Goal: Task Accomplishment & Management: Manage account settings

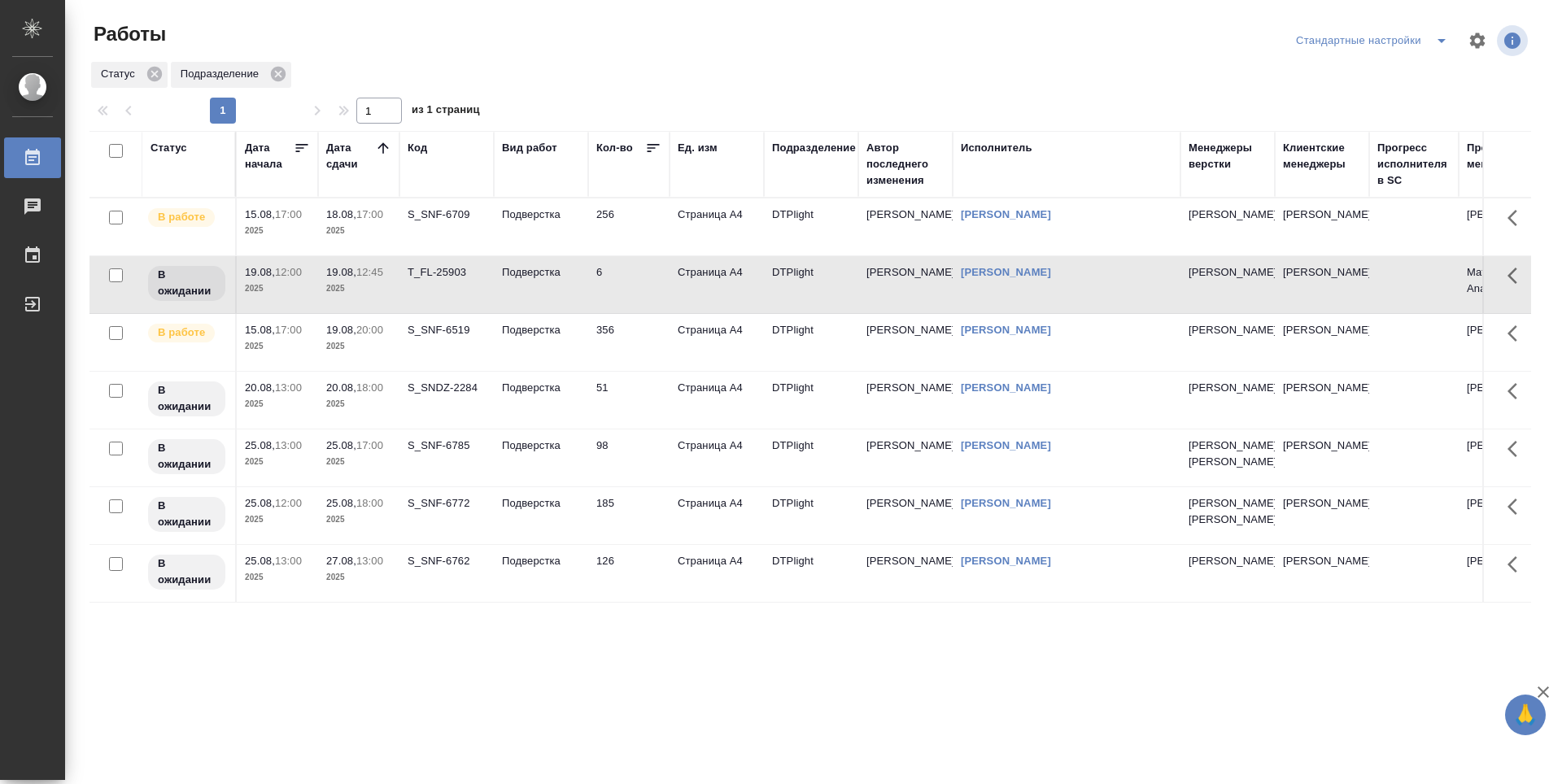
click at [373, 342] on p "2025" at bounding box center [359, 347] width 65 height 16
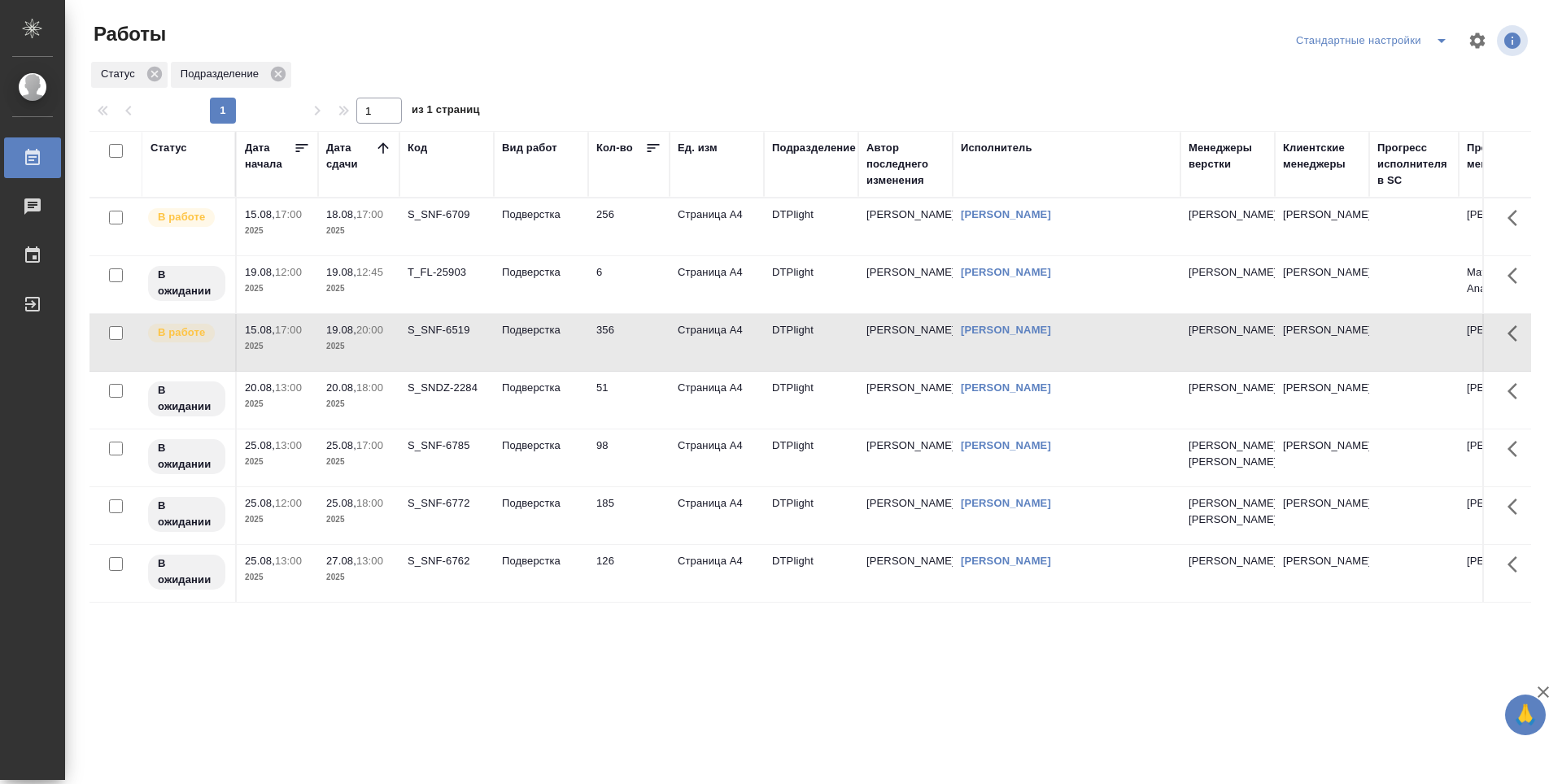
click at [384, 224] on p "2025" at bounding box center [359, 231] width 65 height 16
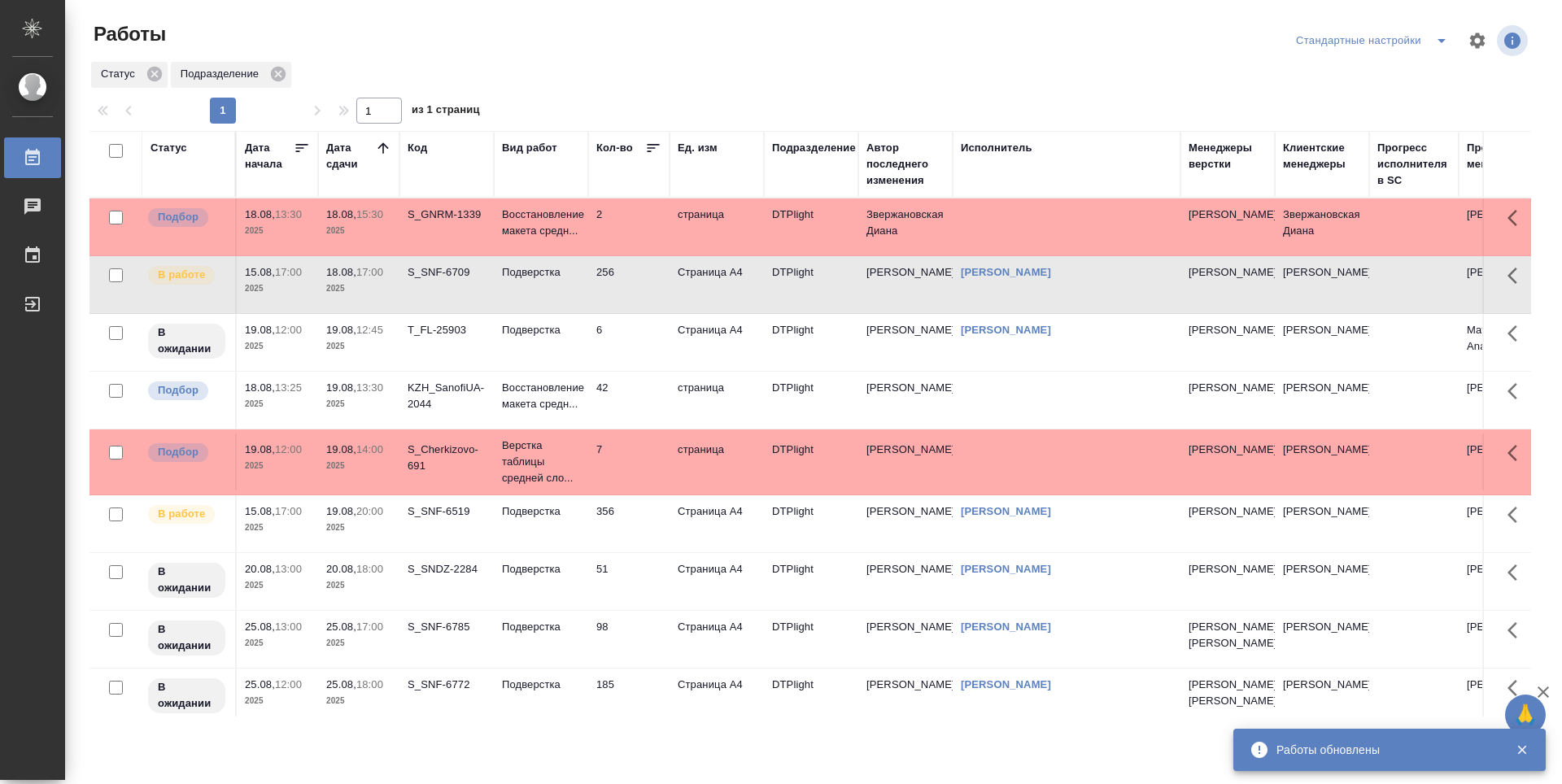
click at [641, 255] on td "42" at bounding box center [628, 227] width 81 height 57
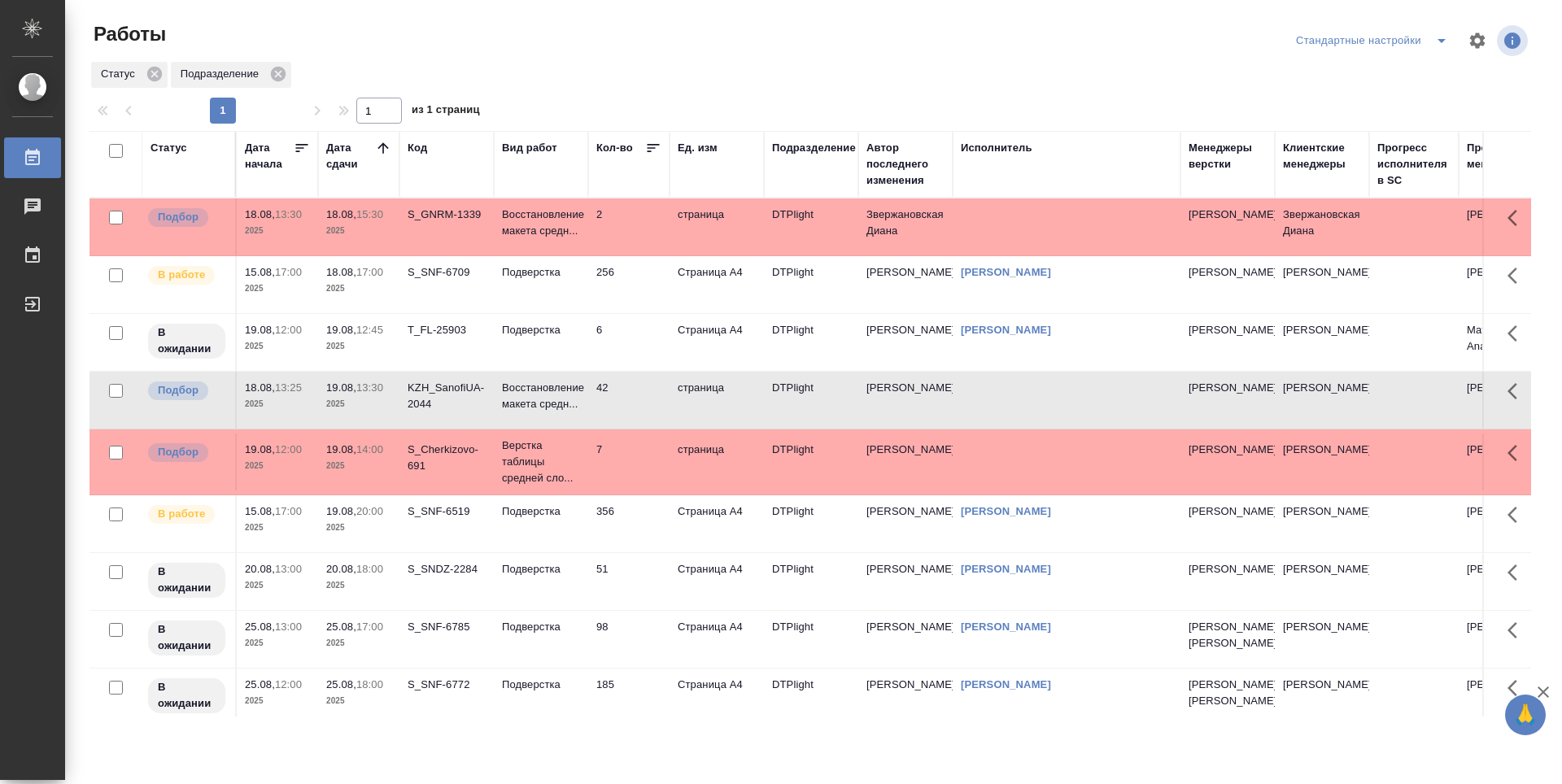
click at [637, 255] on td "7" at bounding box center [628, 227] width 81 height 57
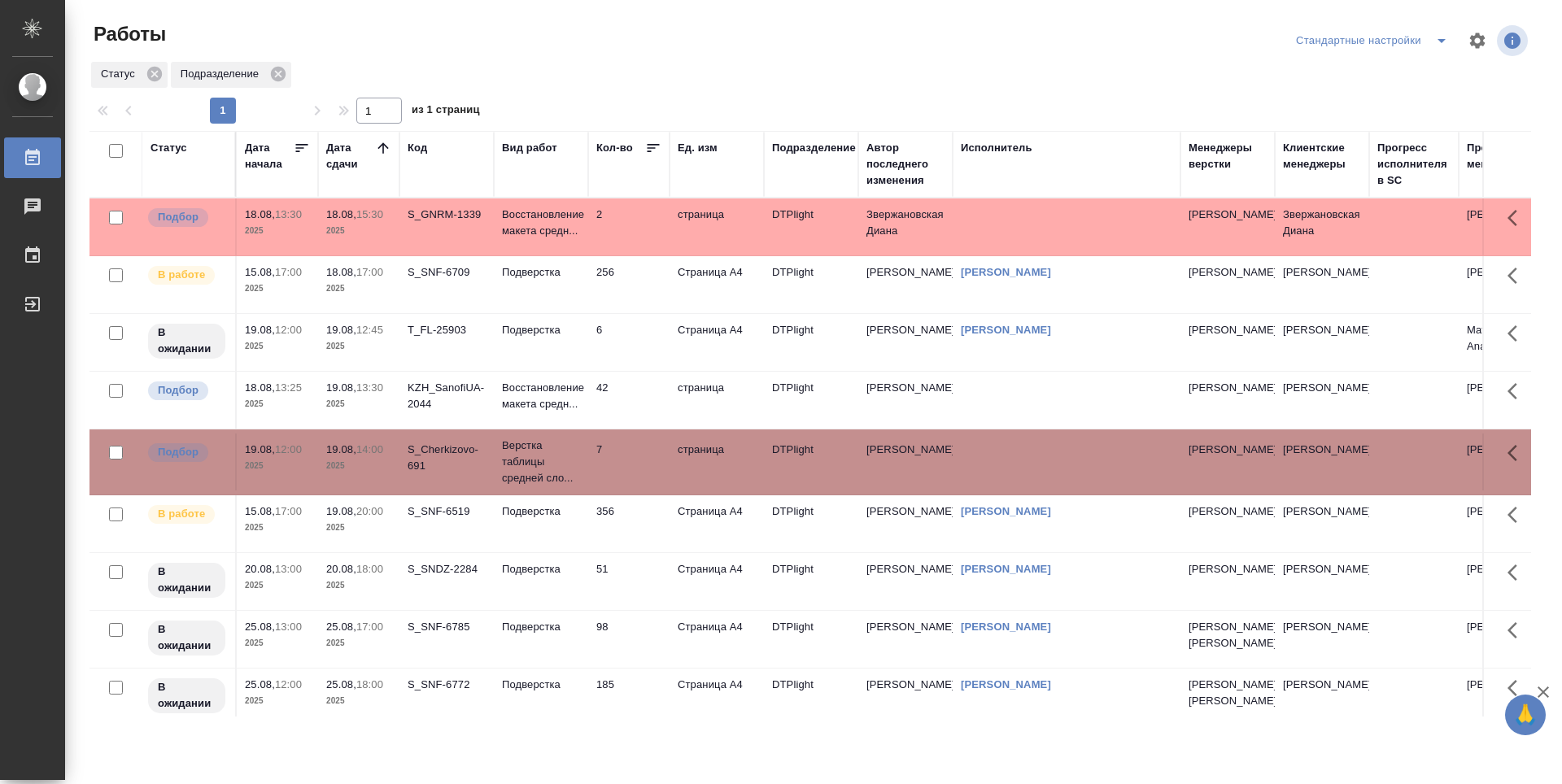
click at [637, 255] on td "7" at bounding box center [628, 227] width 81 height 57
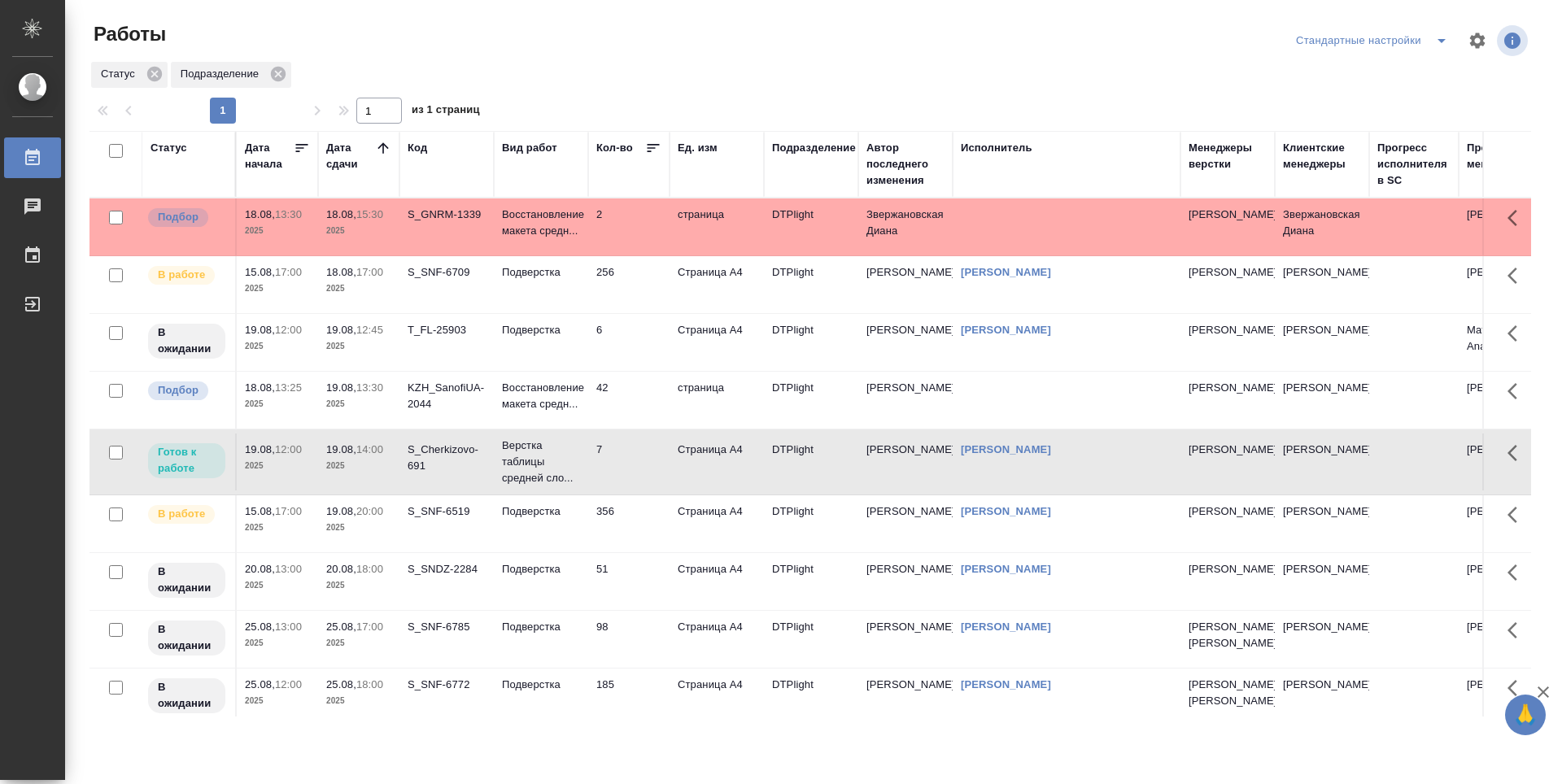
click at [615, 255] on td "356" at bounding box center [628, 227] width 81 height 57
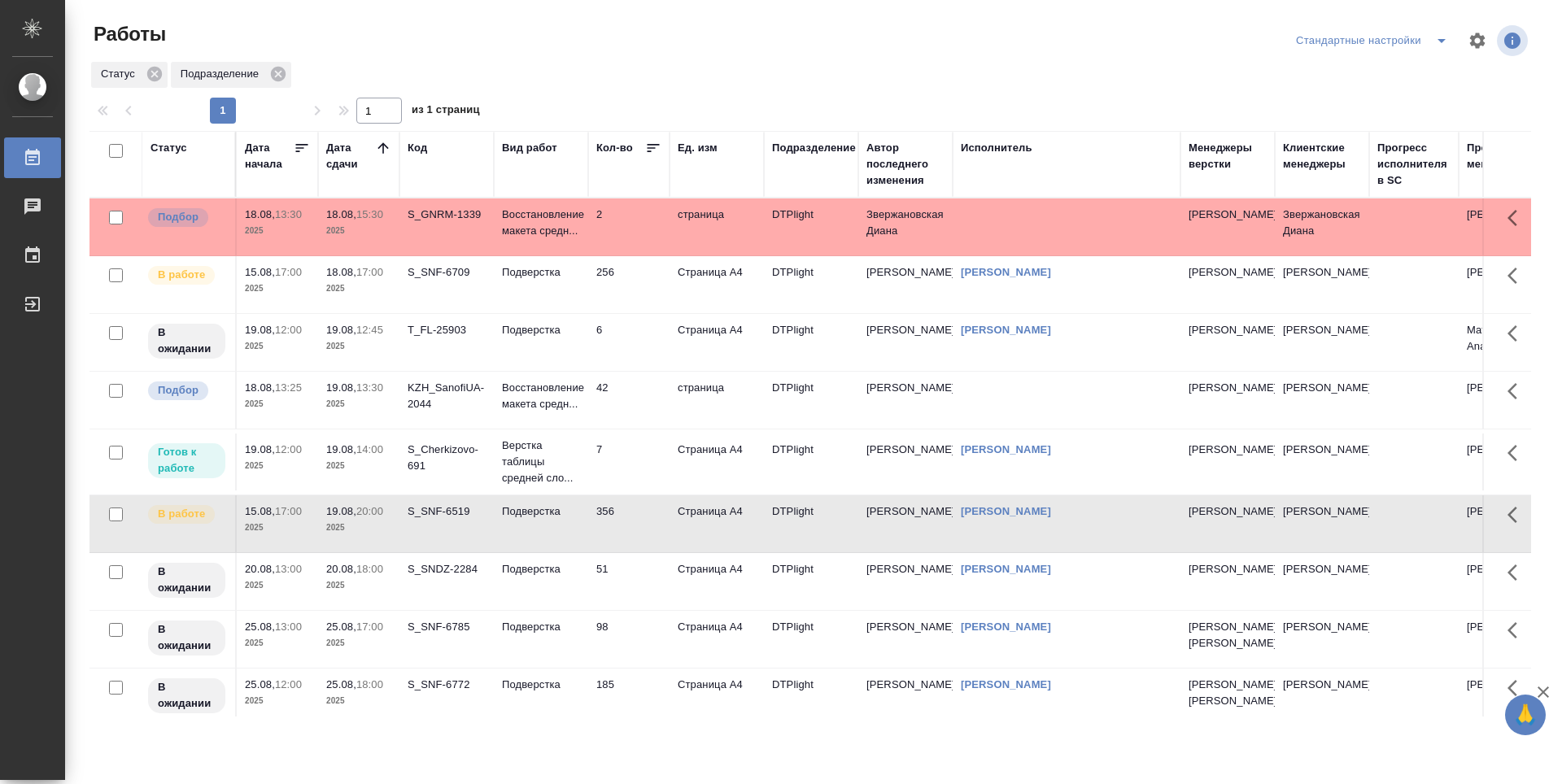
click at [615, 255] on td "356" at bounding box center [628, 227] width 81 height 57
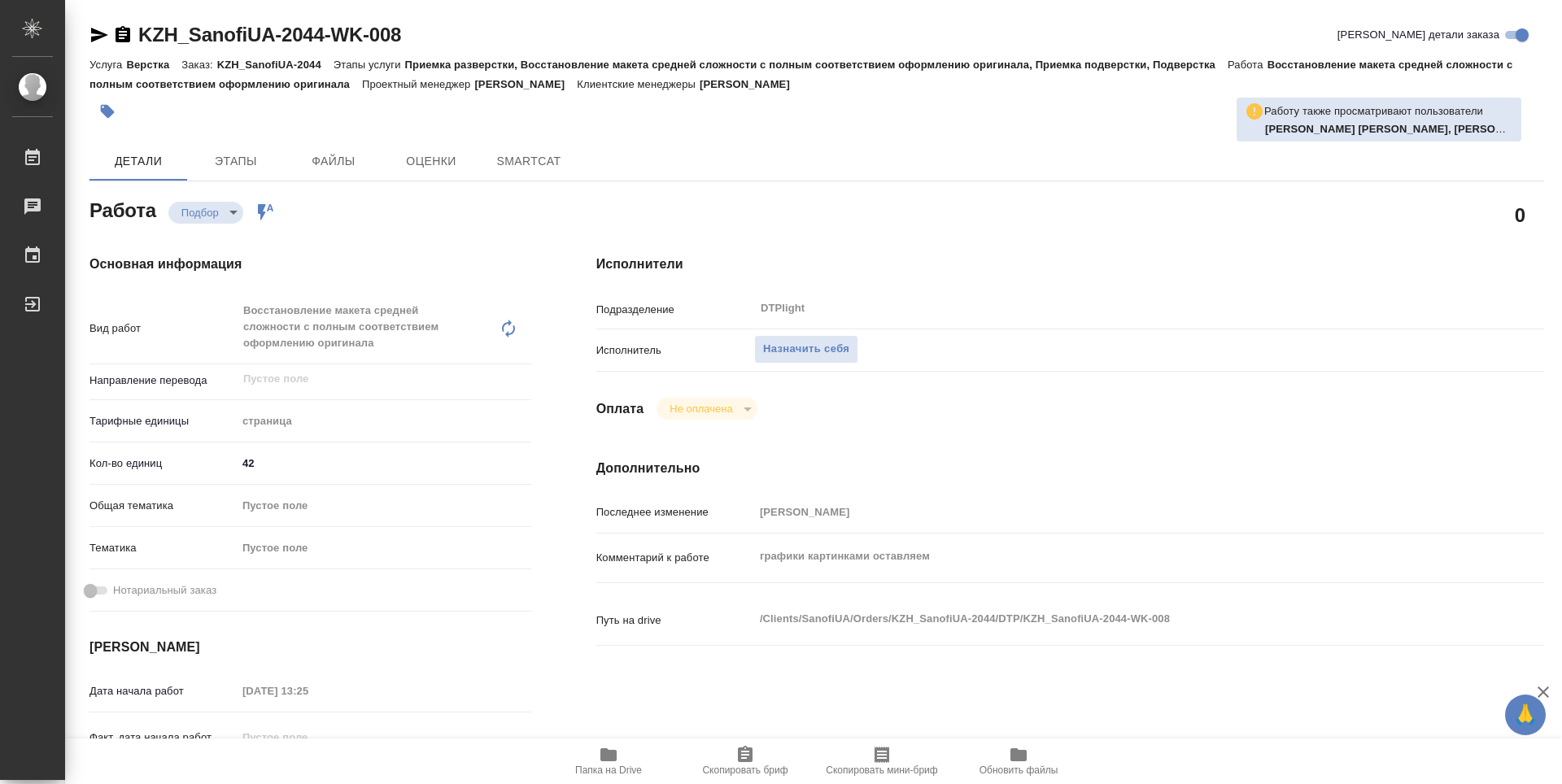
type textarea "x"
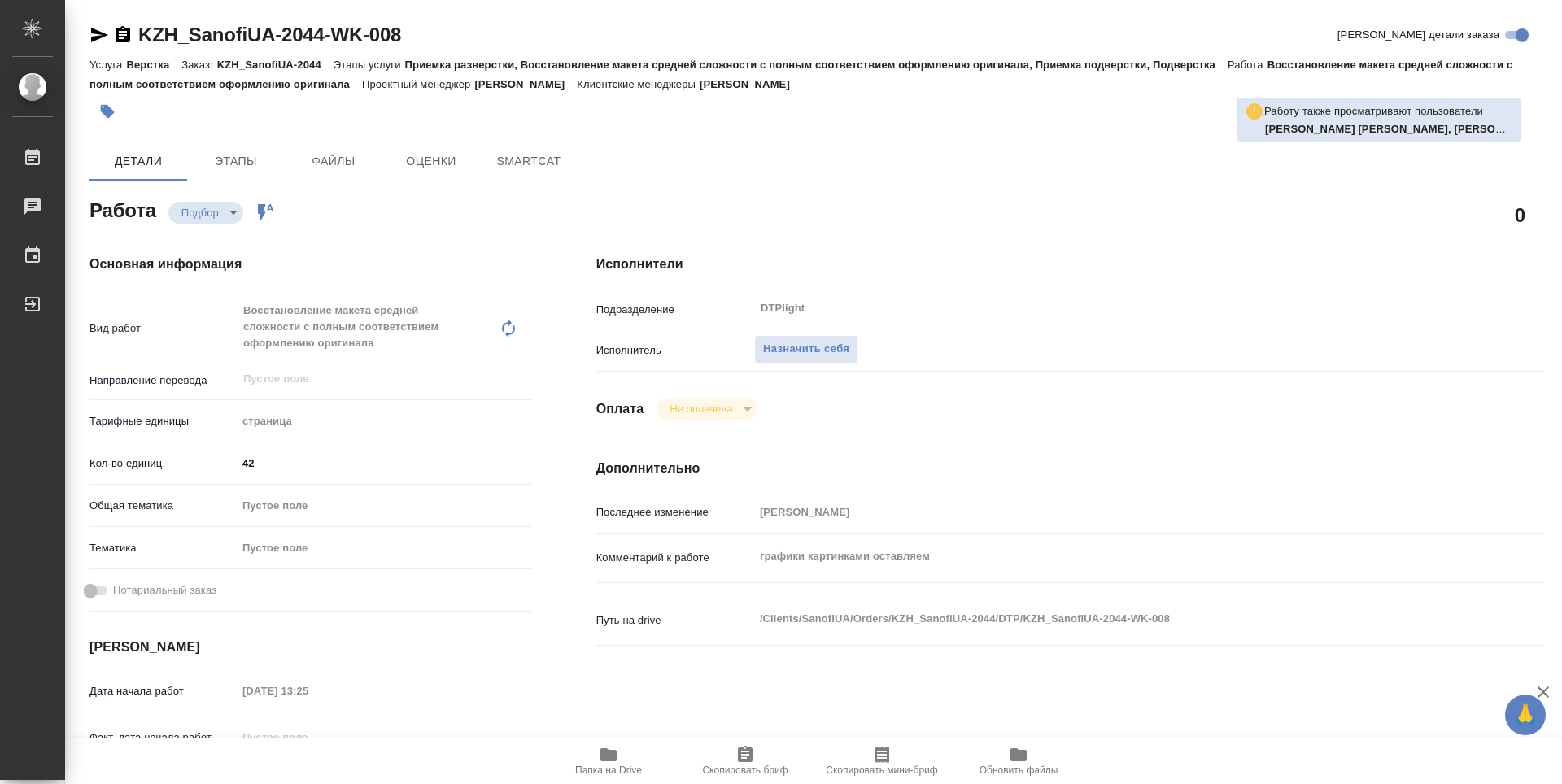
type textarea "x"
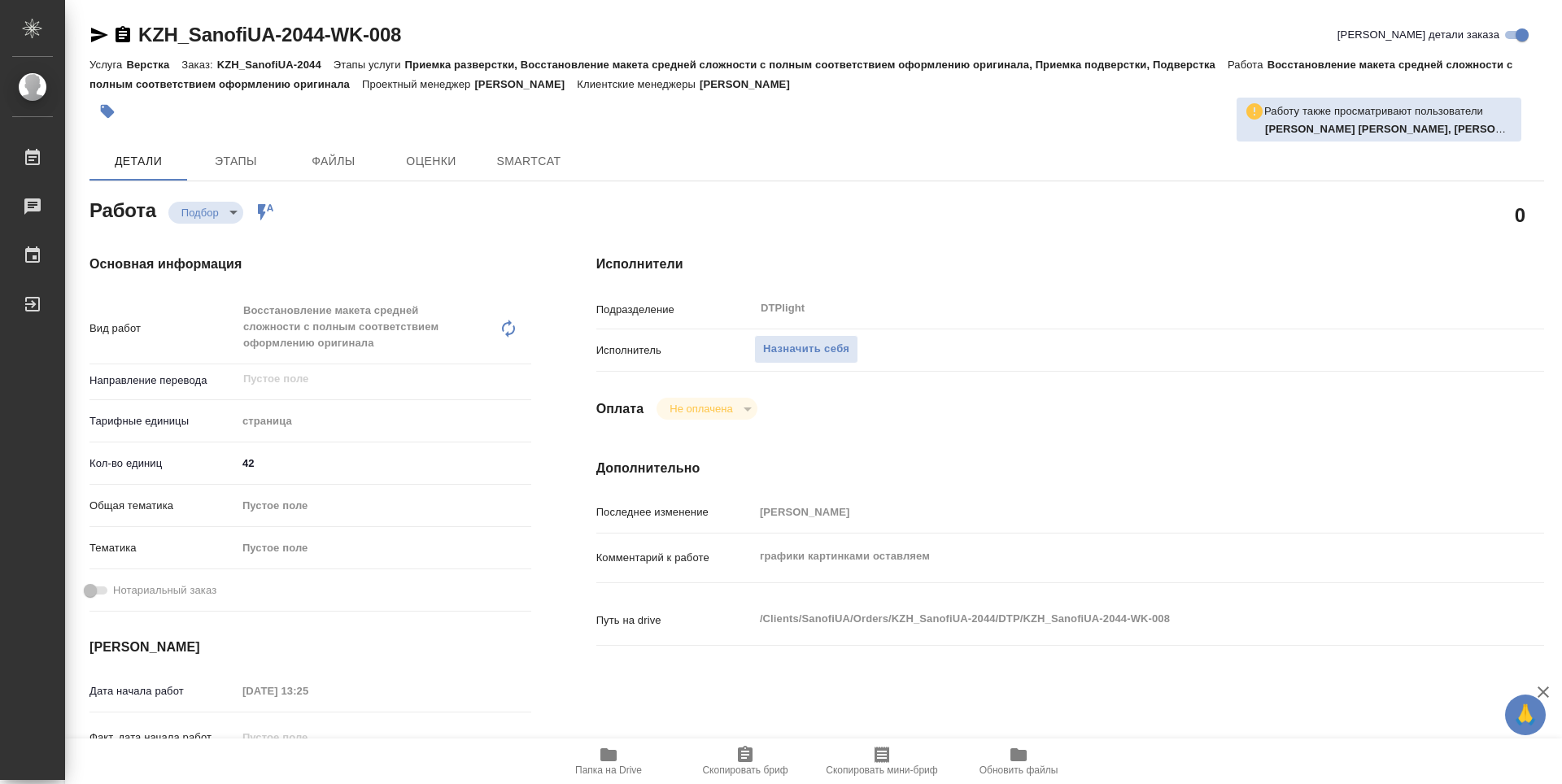
type textarea "x"
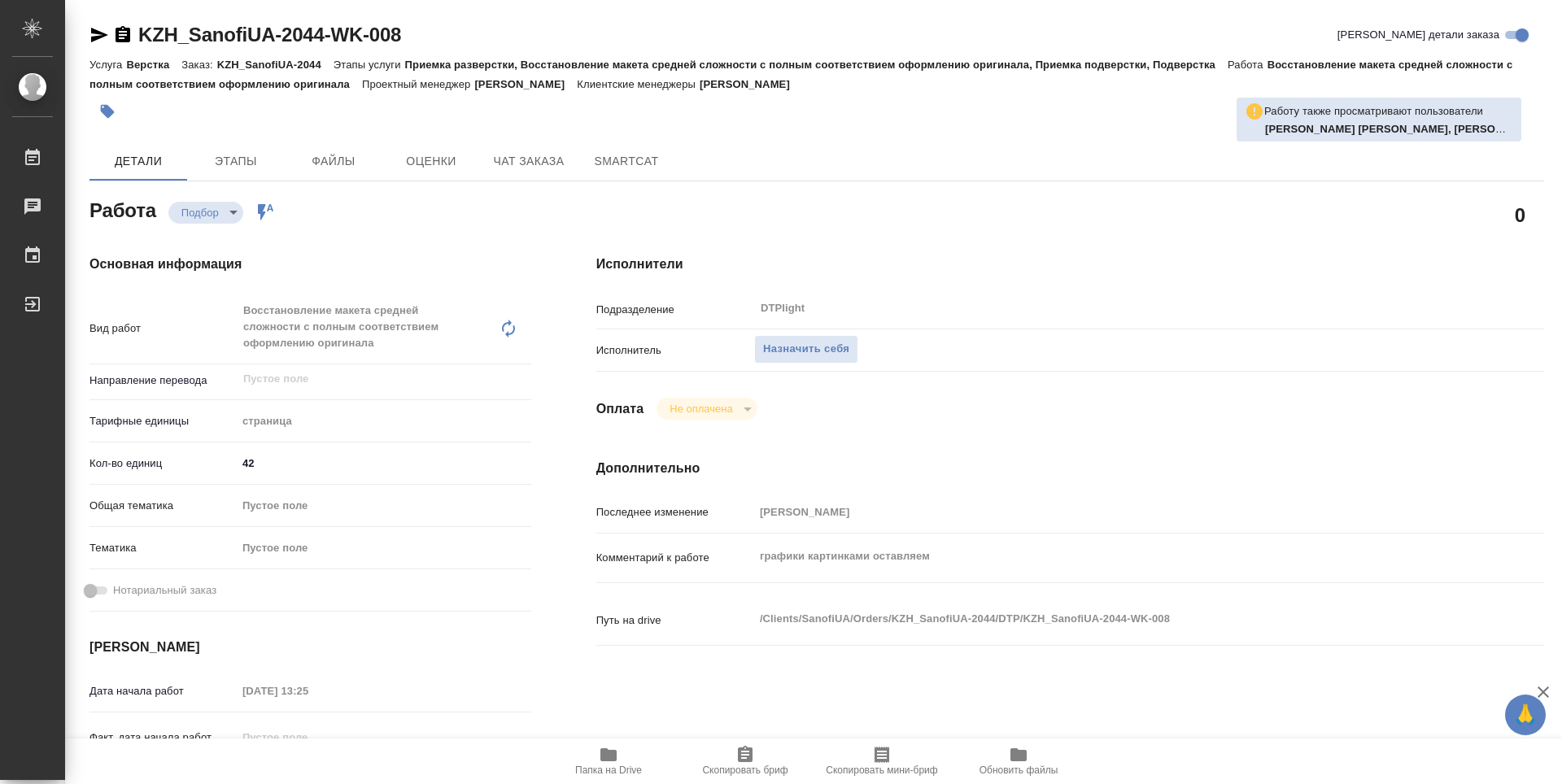
click at [596, 760] on span "Папка на Drive" at bounding box center [608, 760] width 117 height 31
type textarea "x"
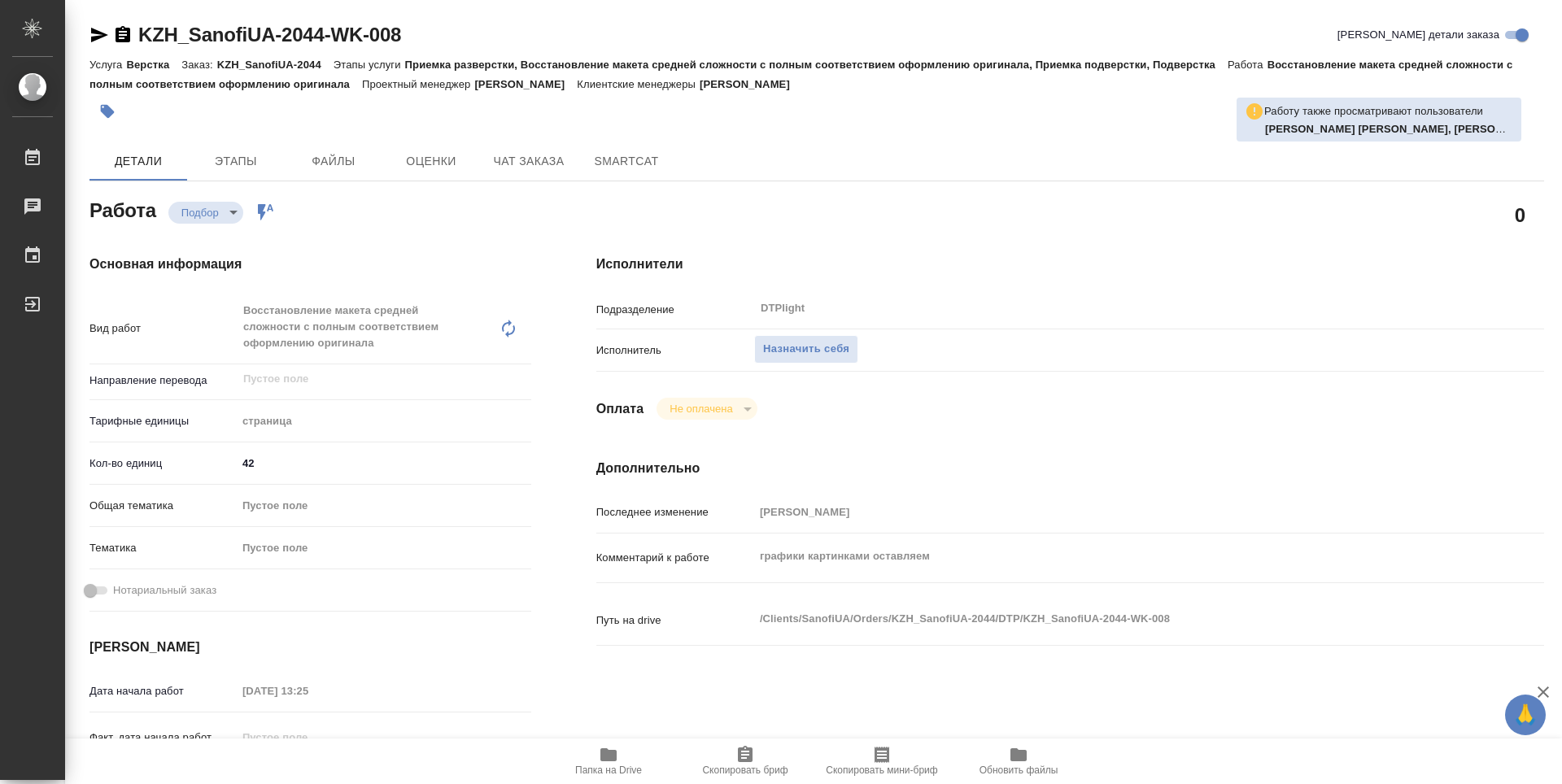
type textarea "x"
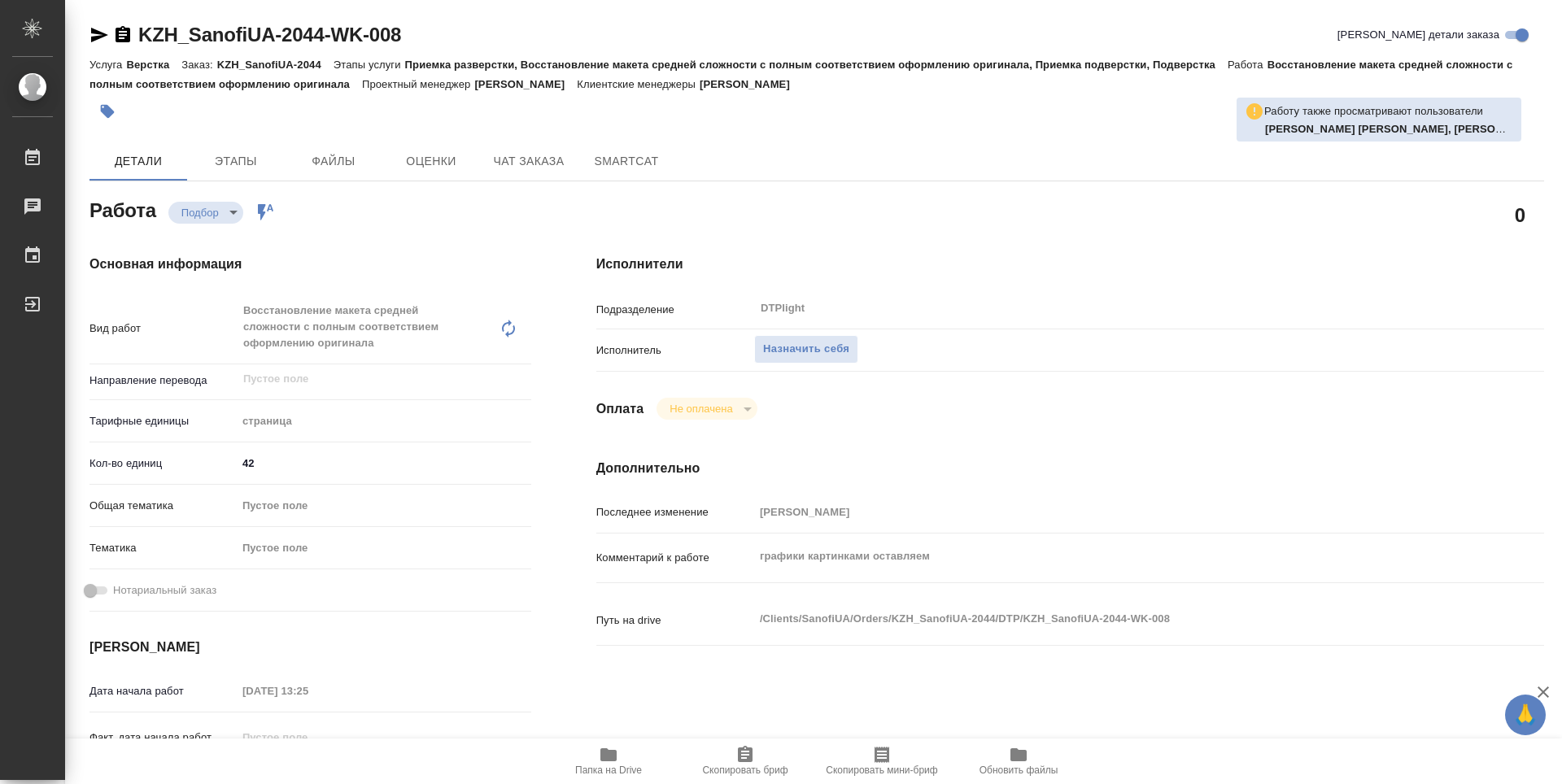
type textarea "x"
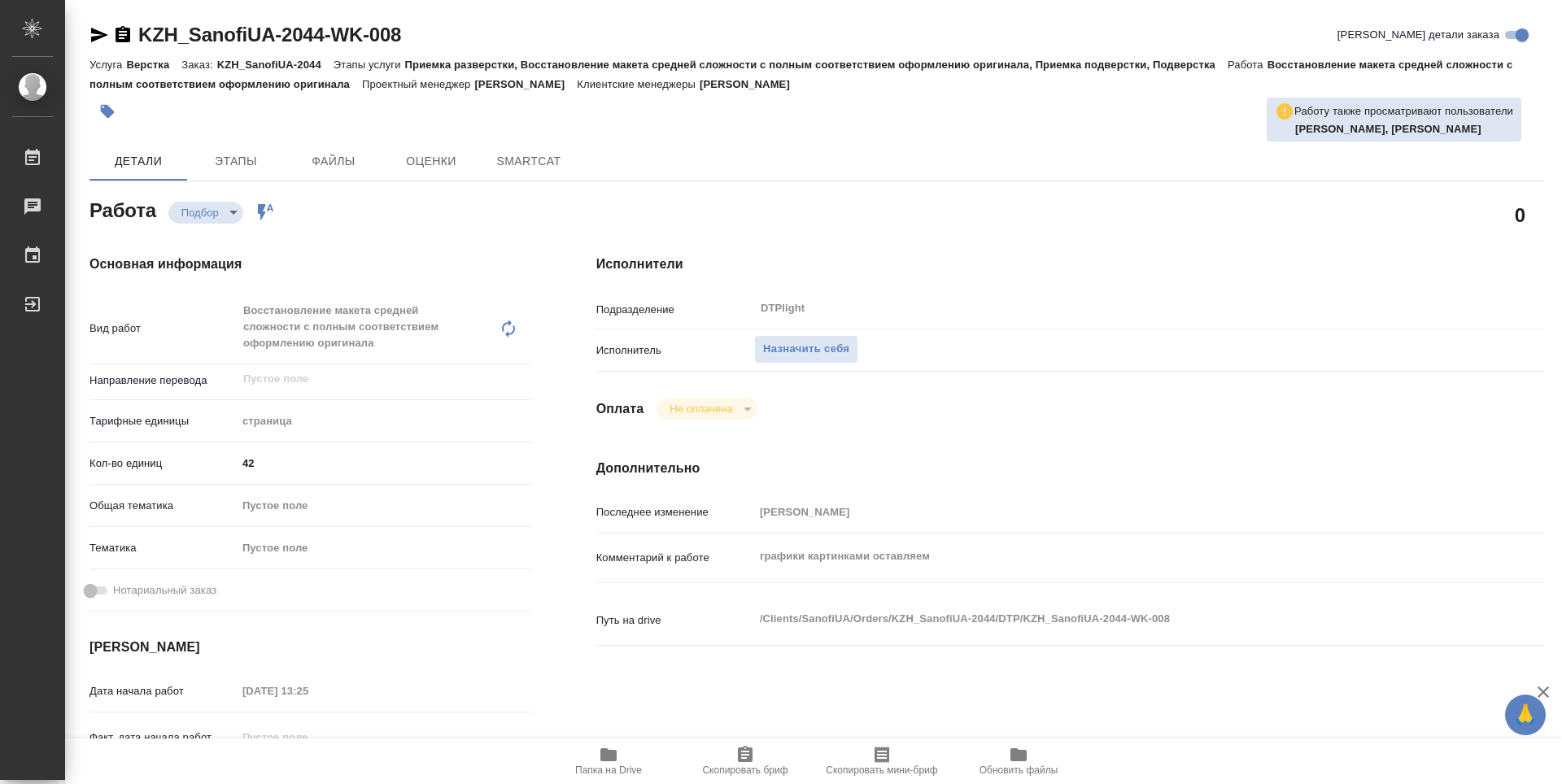
type textarea "x"
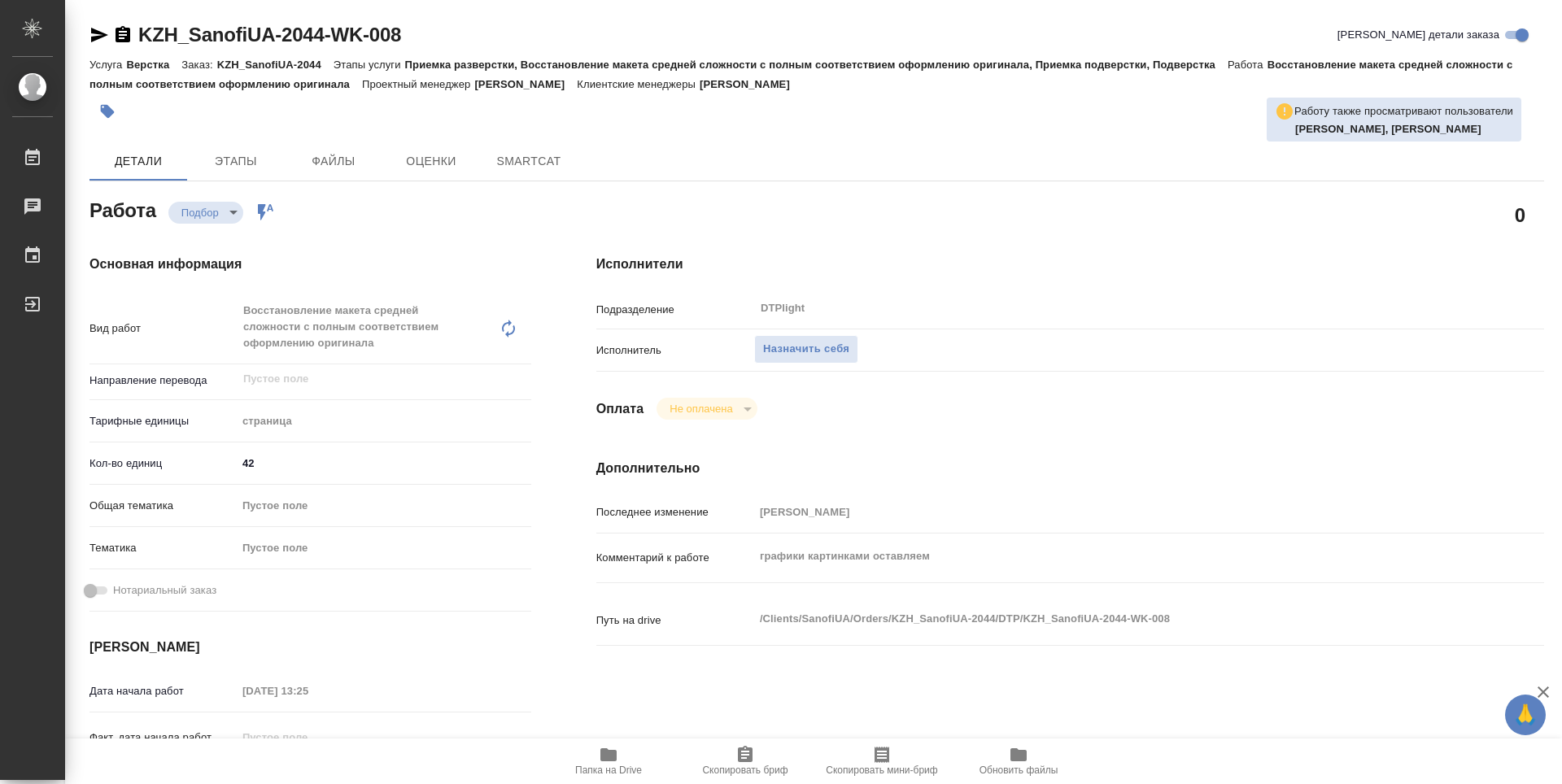
type textarea "x"
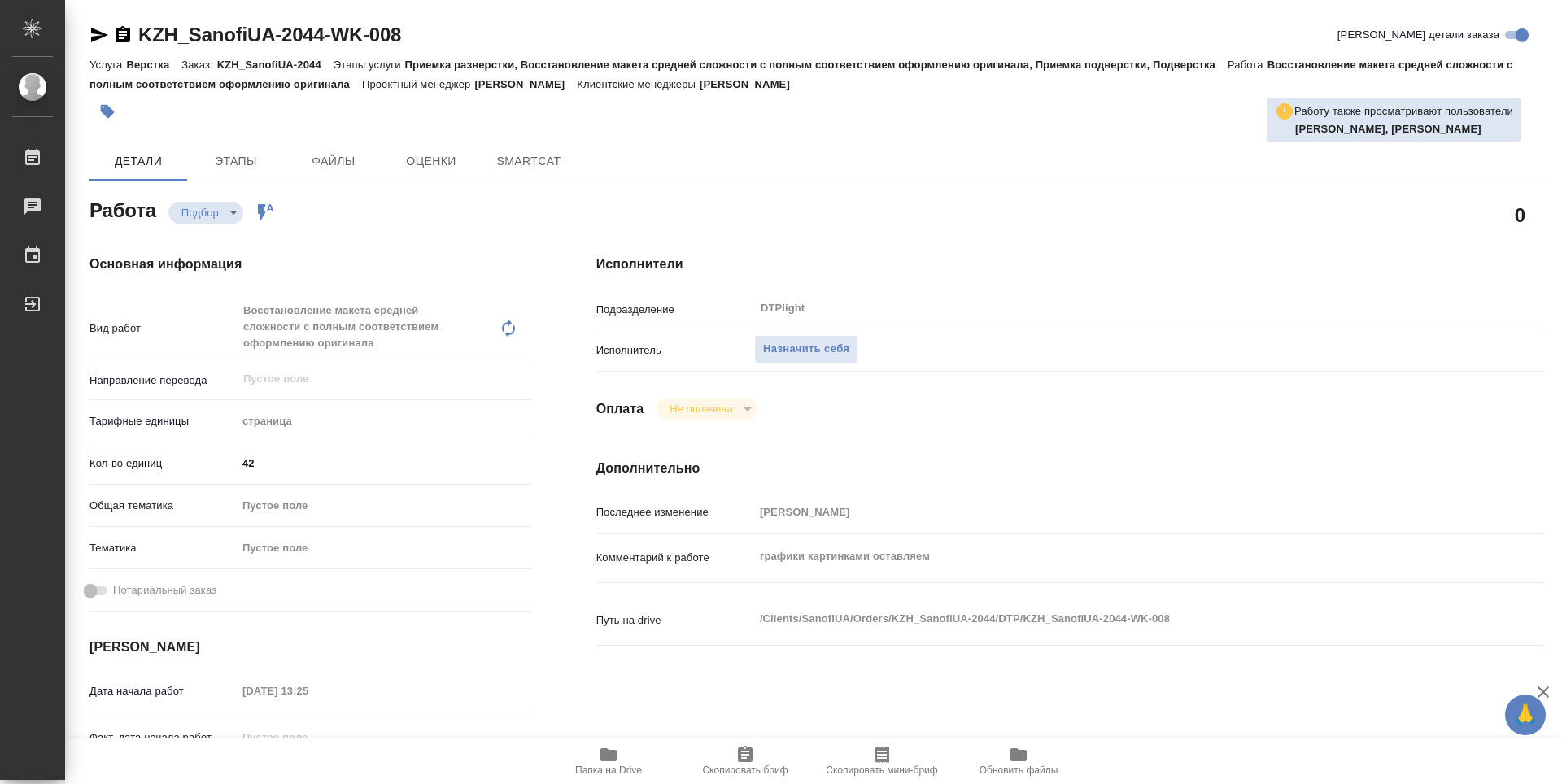
type textarea "x"
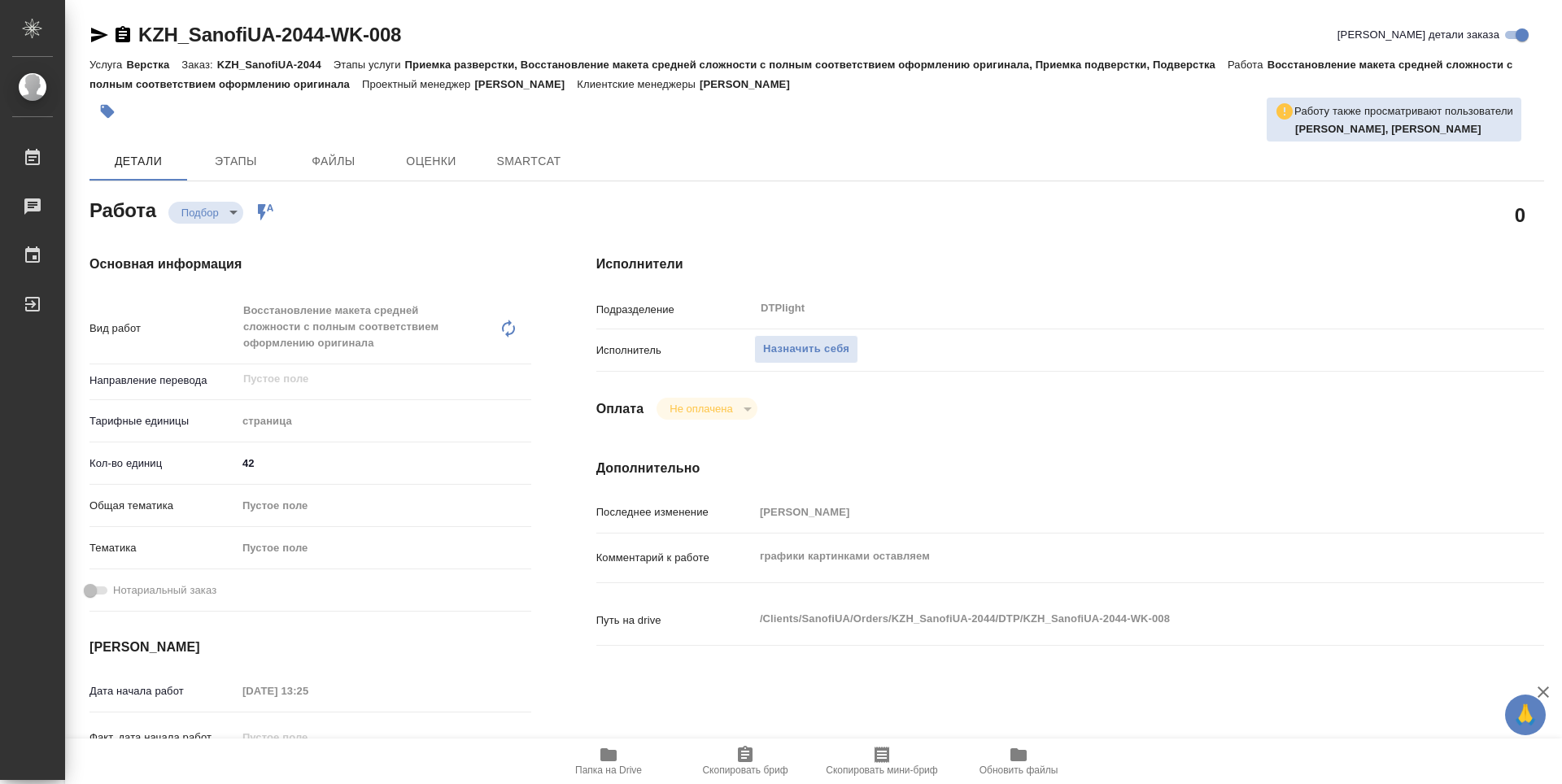
type textarea "x"
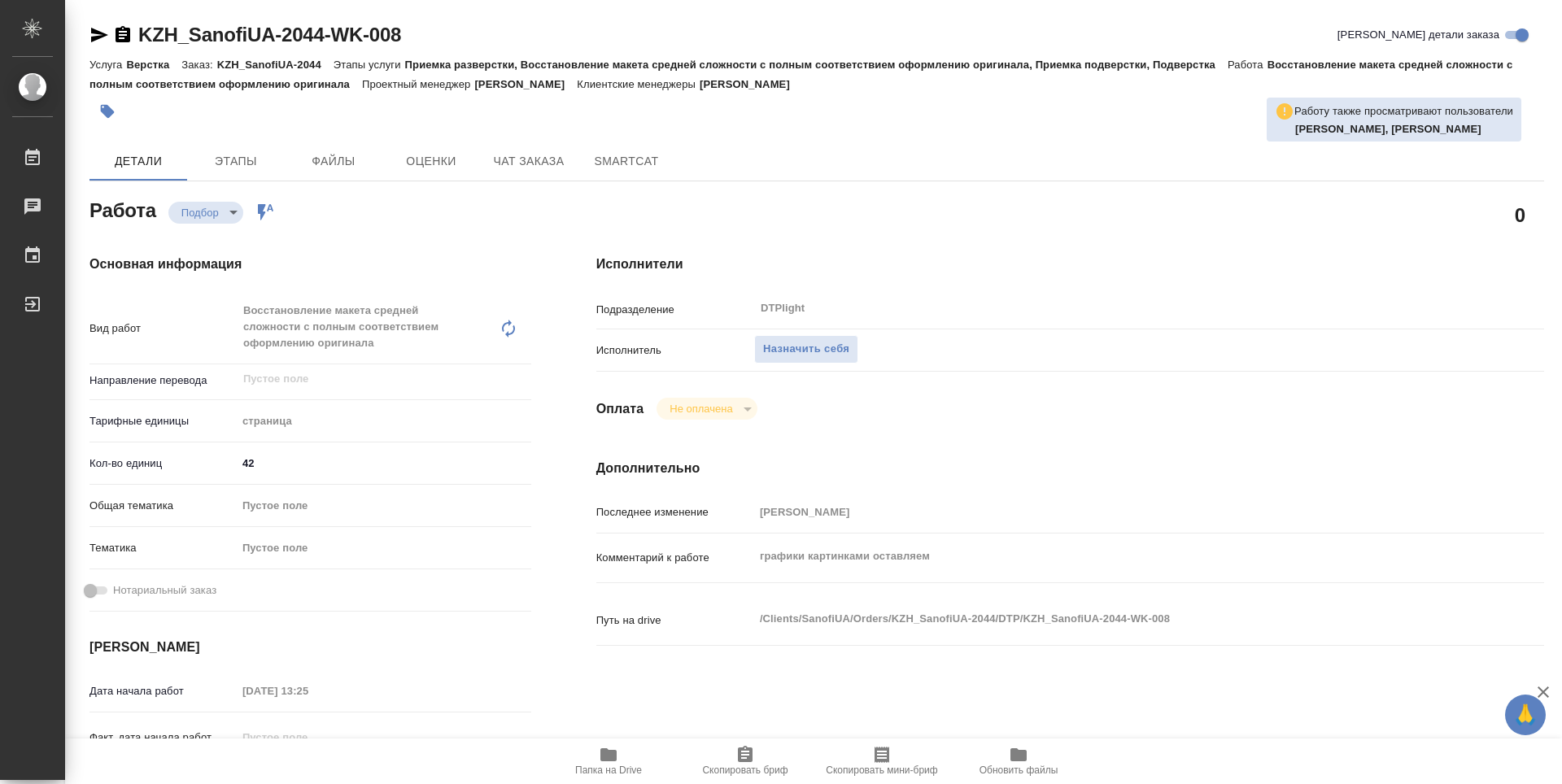
type textarea "x"
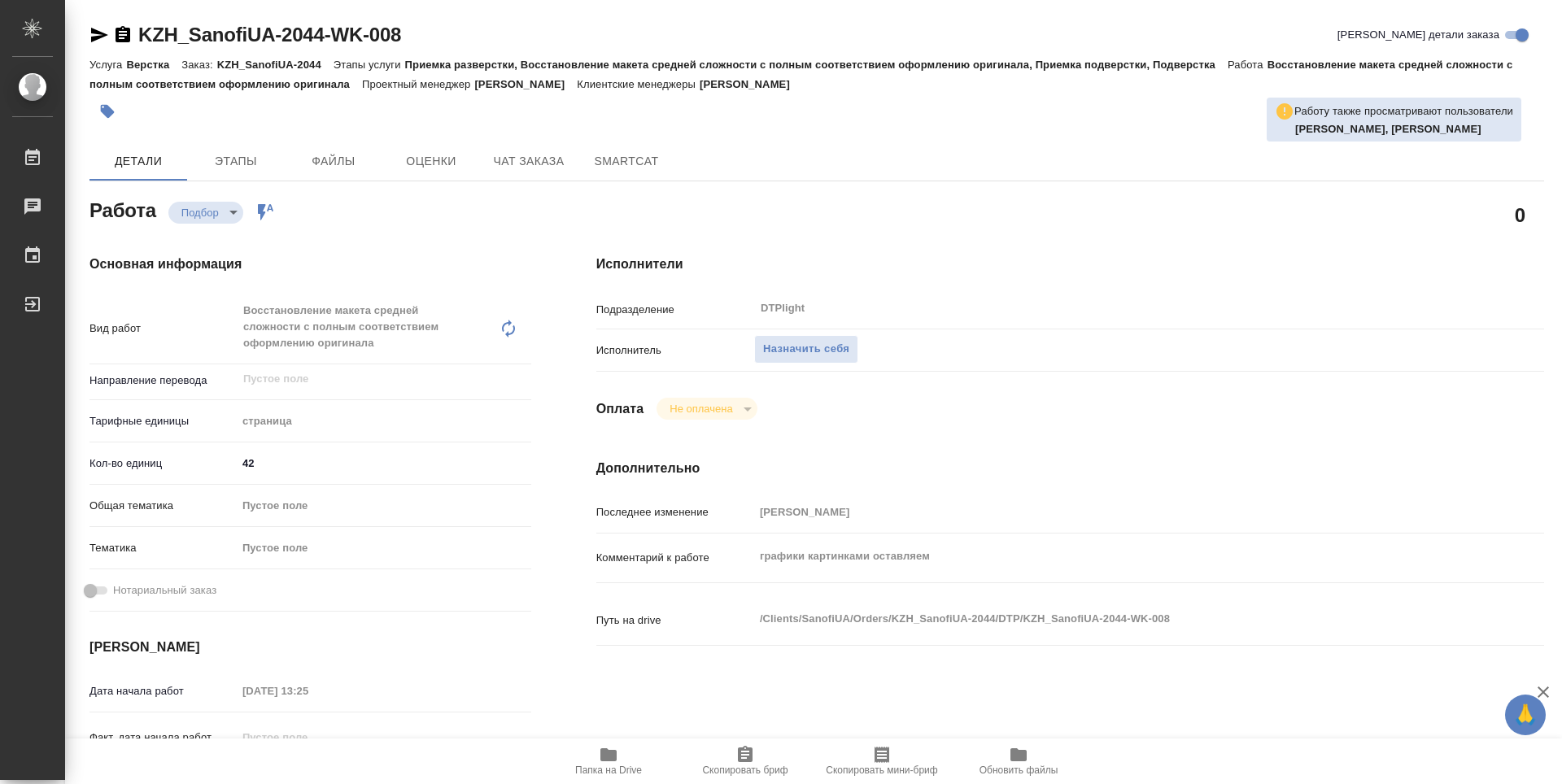
type textarea "x"
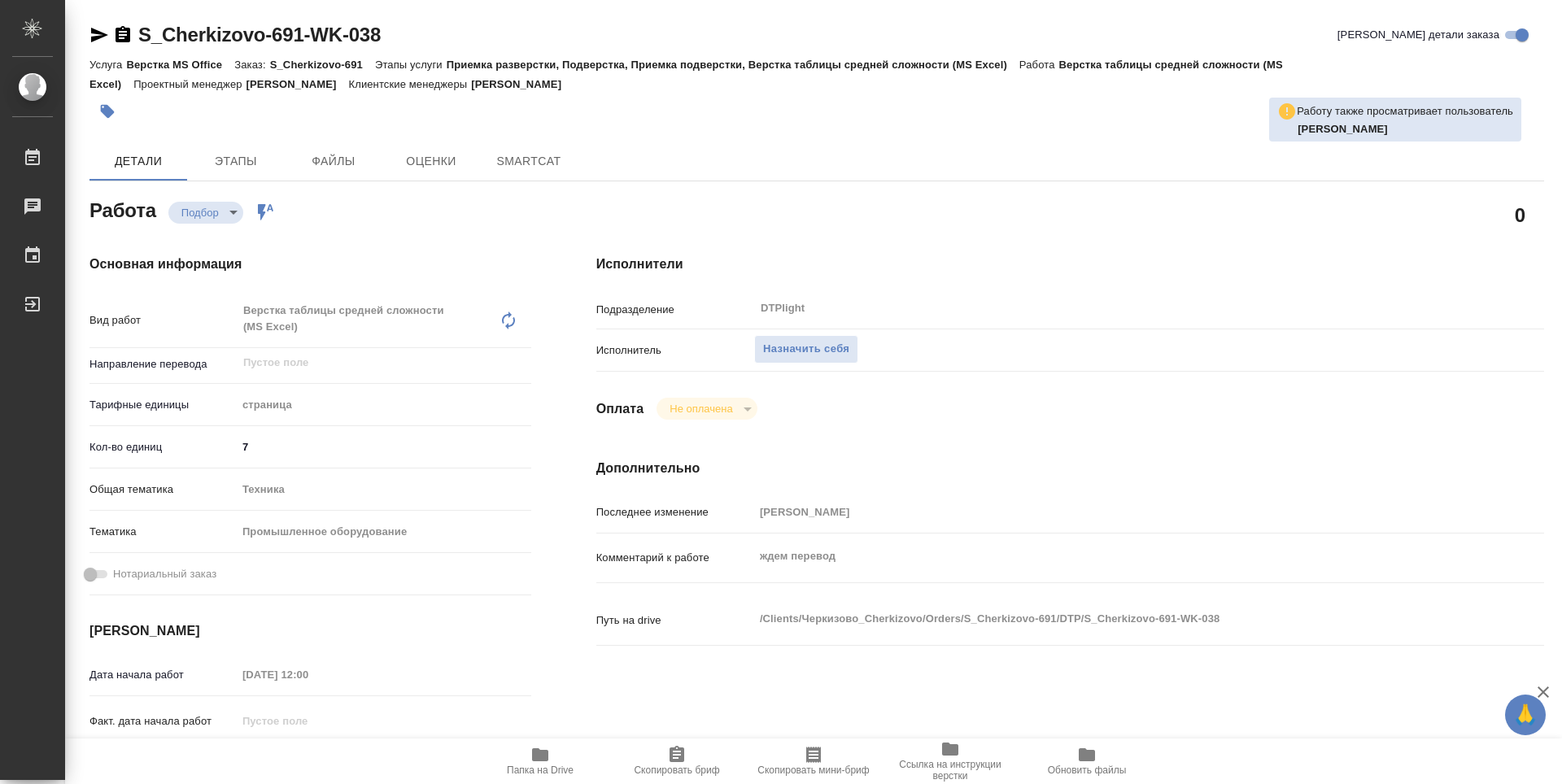
type textarea "x"
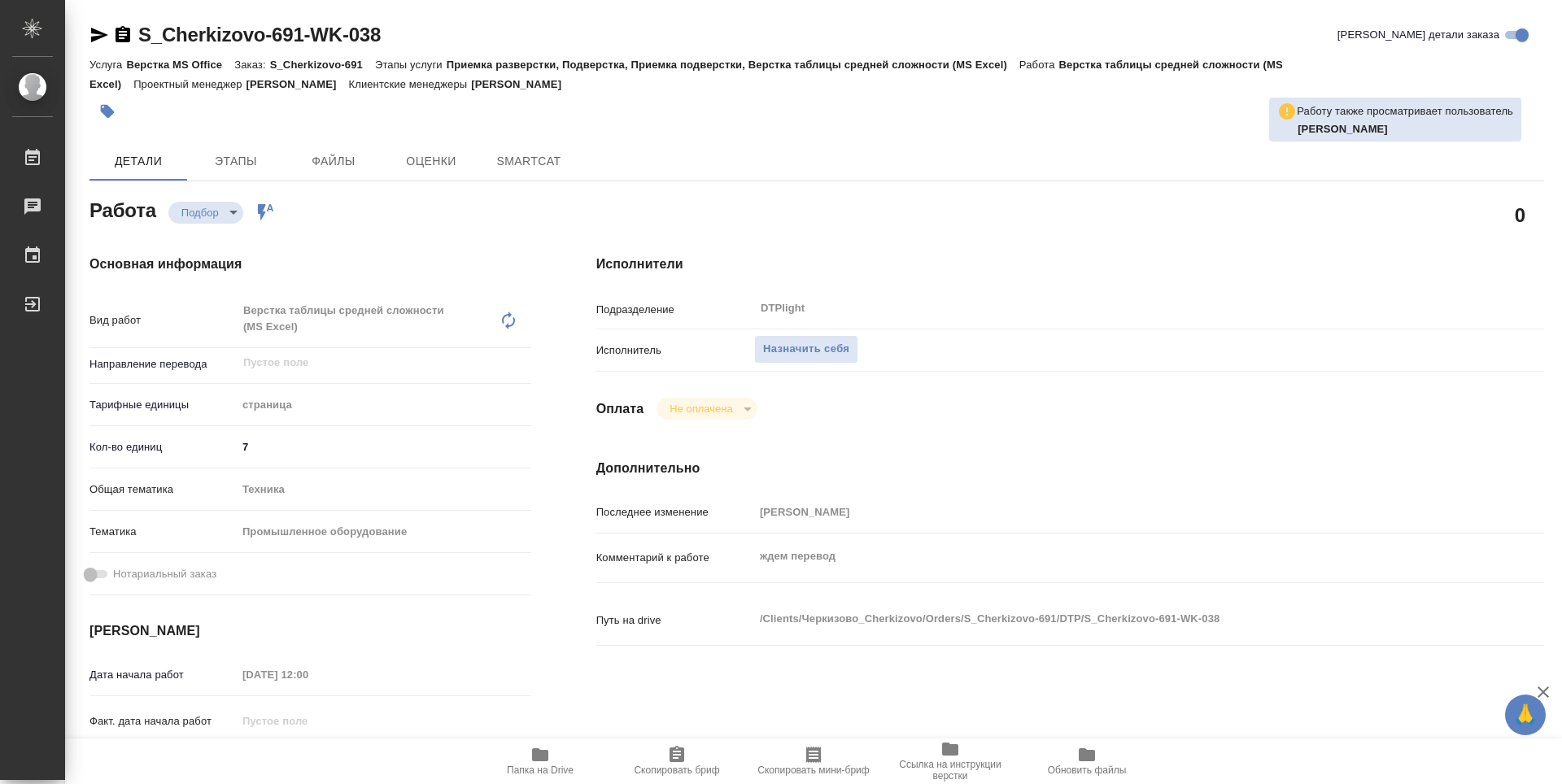
type textarea "x"
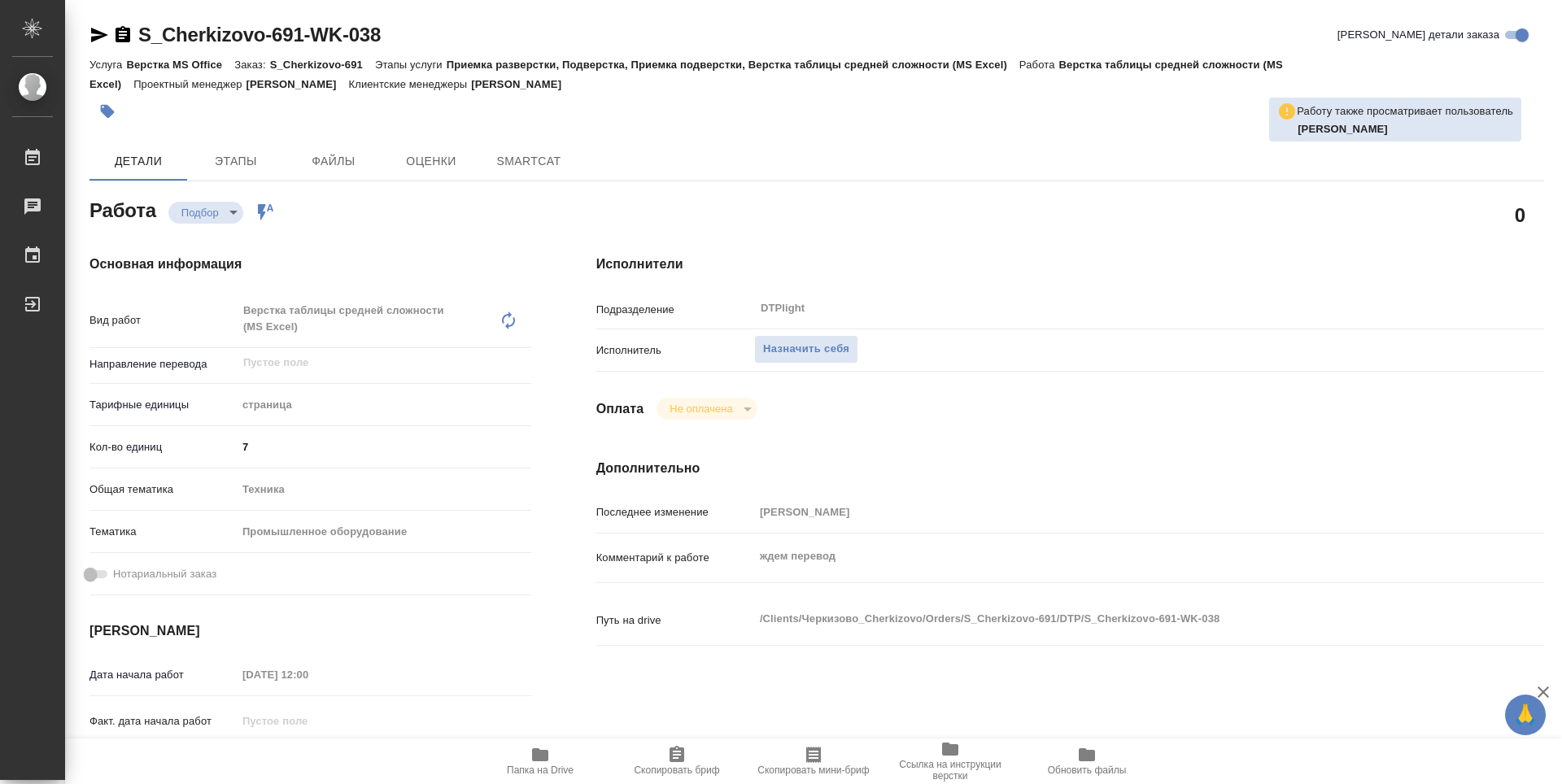
type textarea "x"
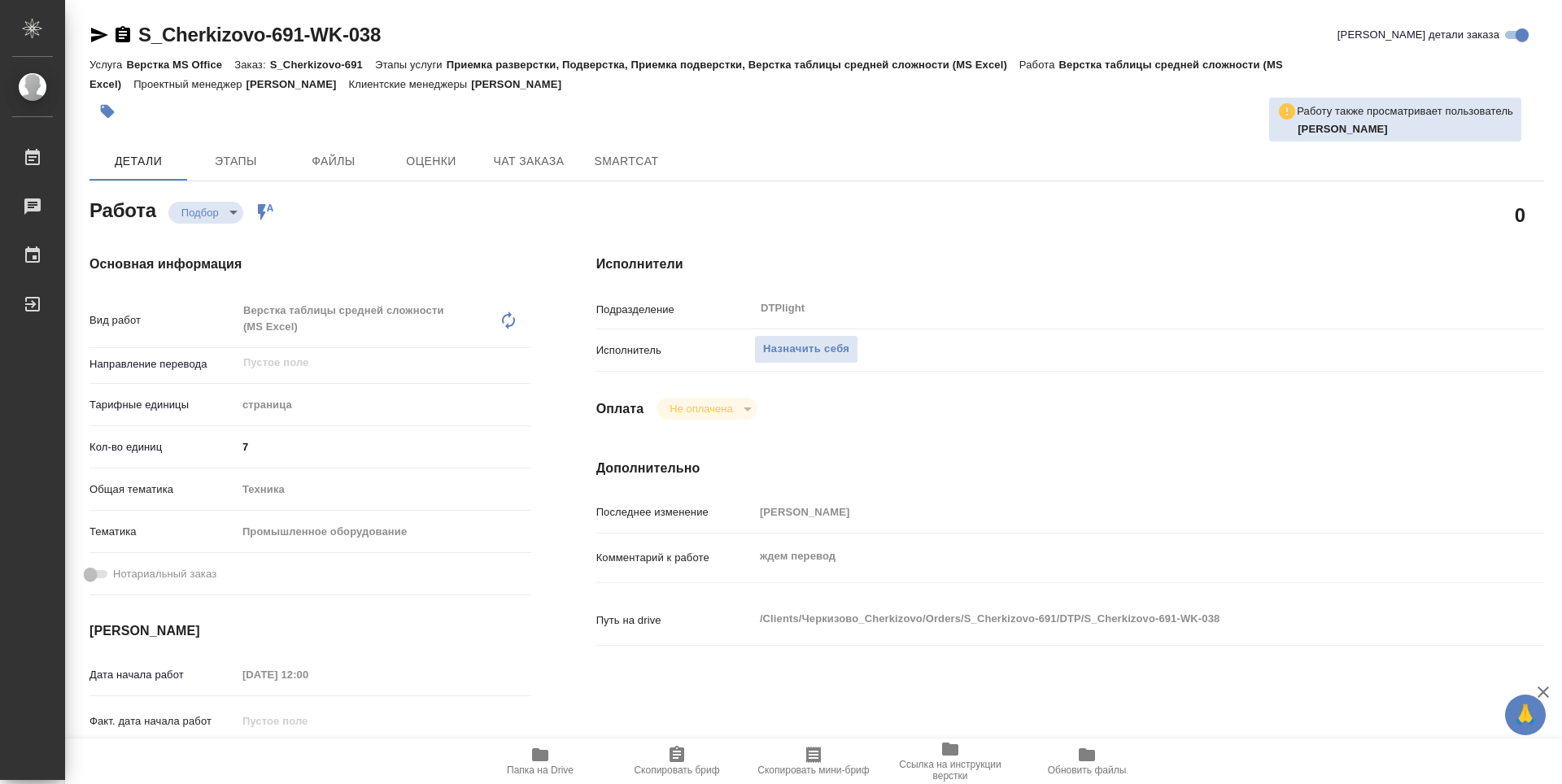
type textarea "x"
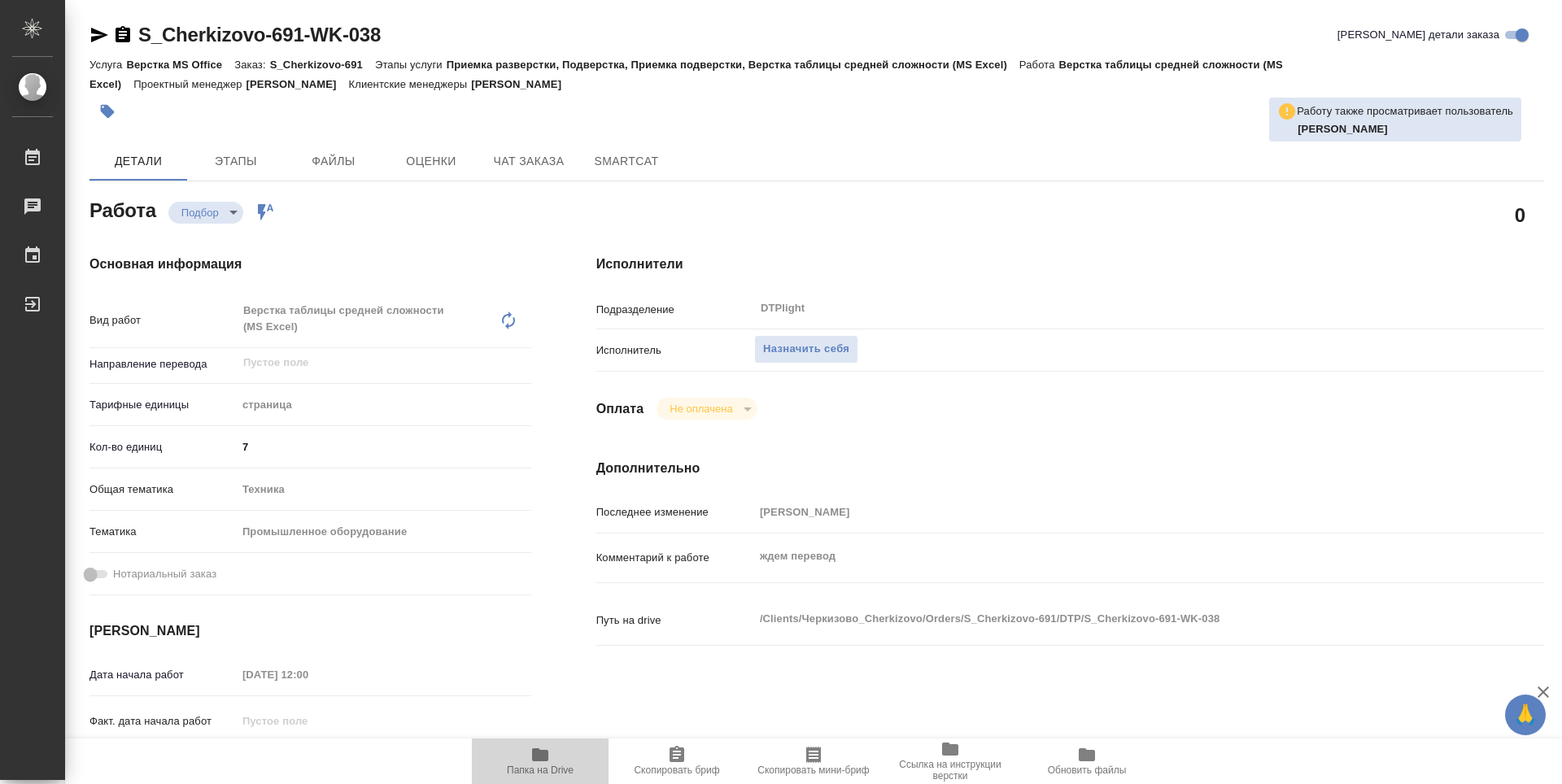
click at [556, 760] on span "Папка на Drive" at bounding box center [539, 760] width 117 height 31
type textarea "x"
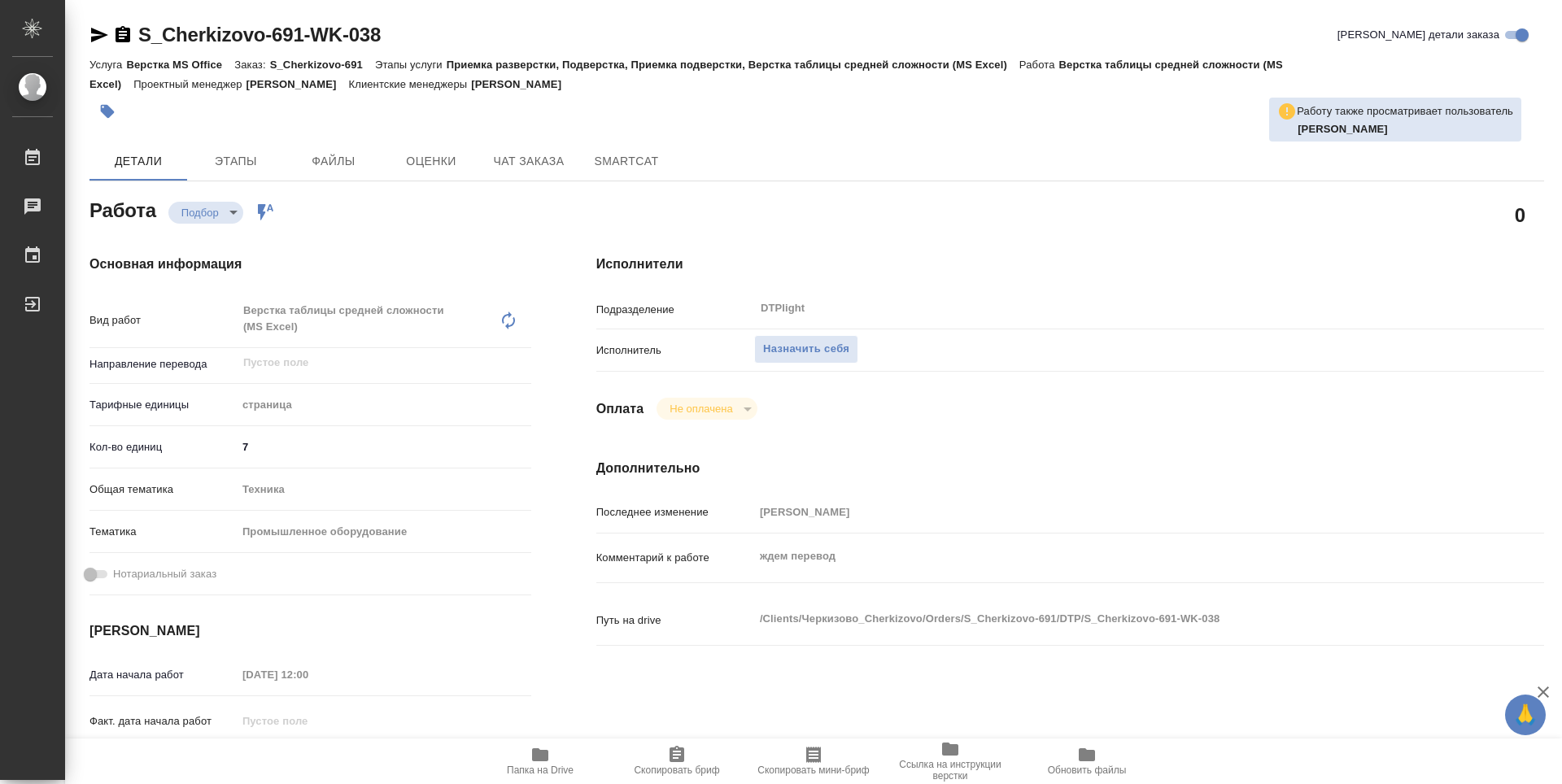
type textarea "x"
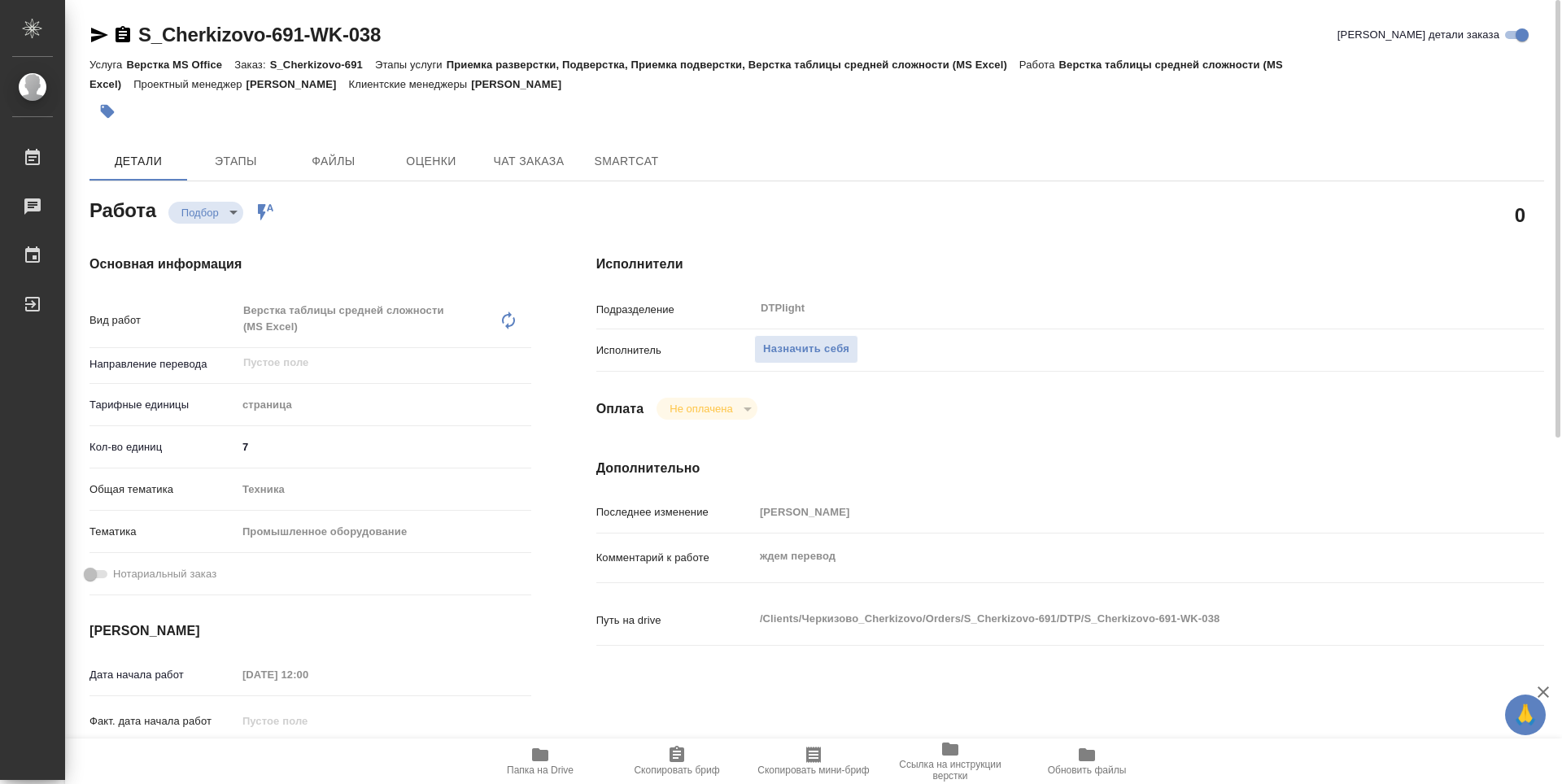
type textarea "x"
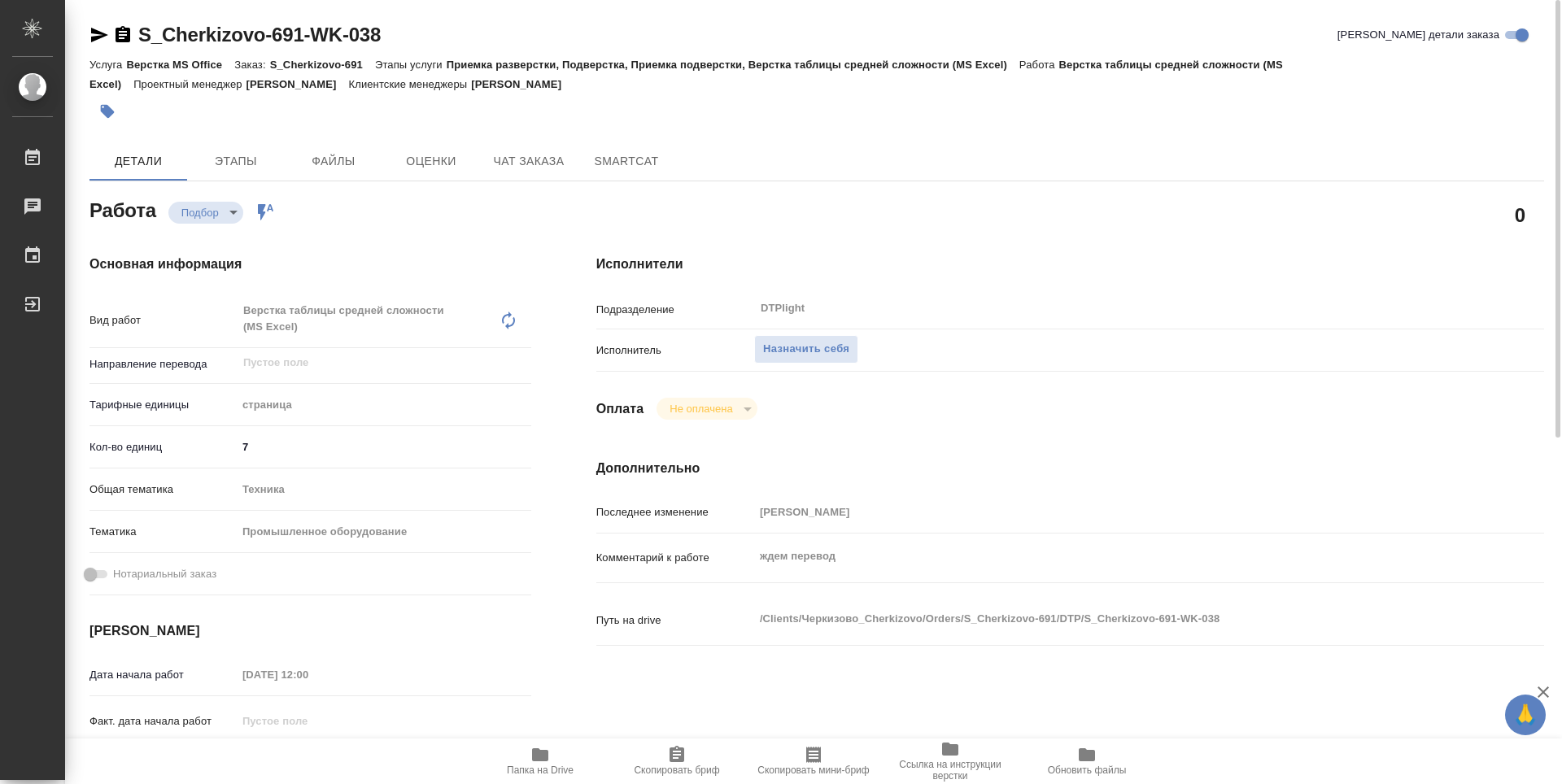
type textarea "x"
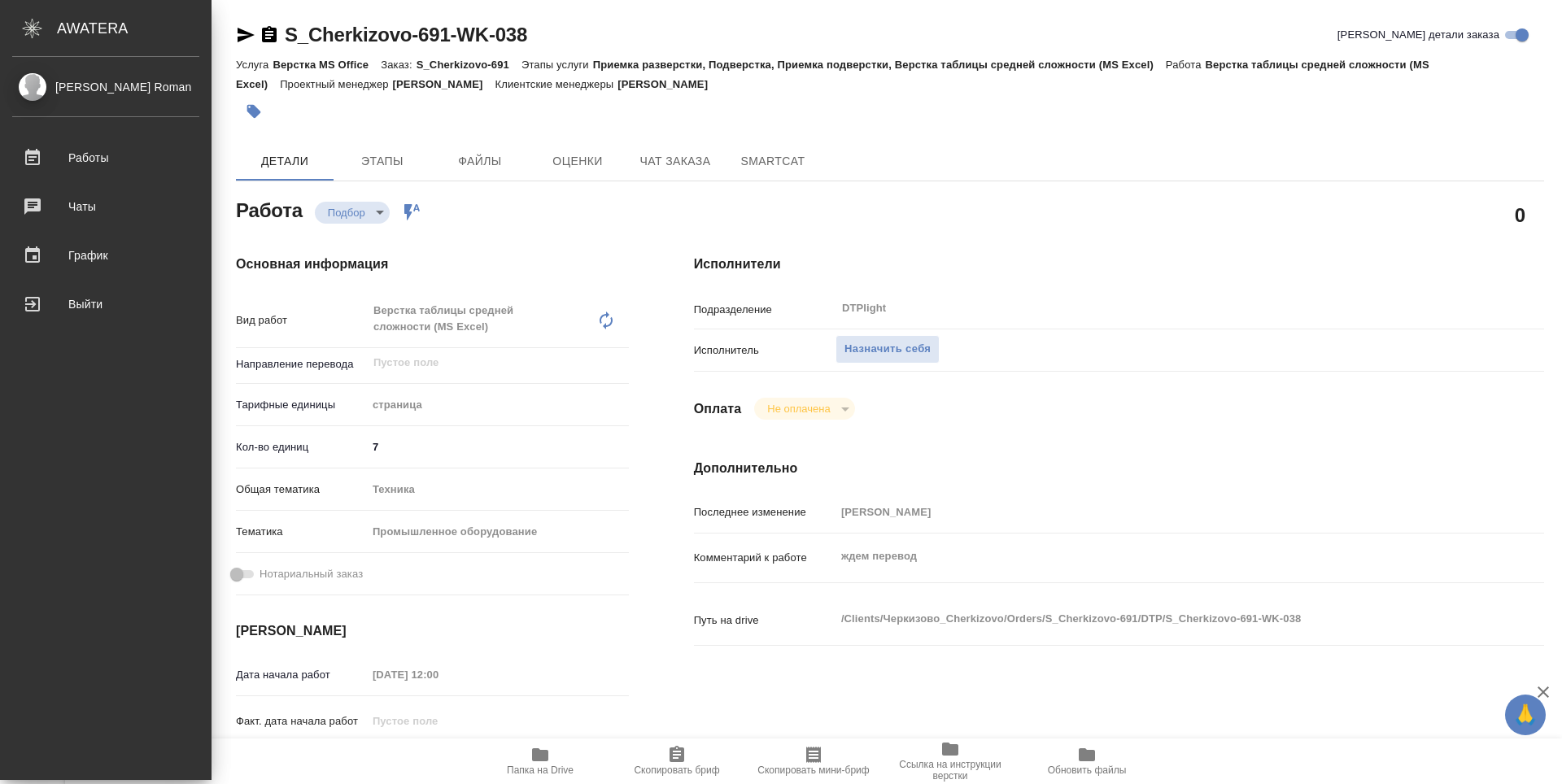
type textarea "x"
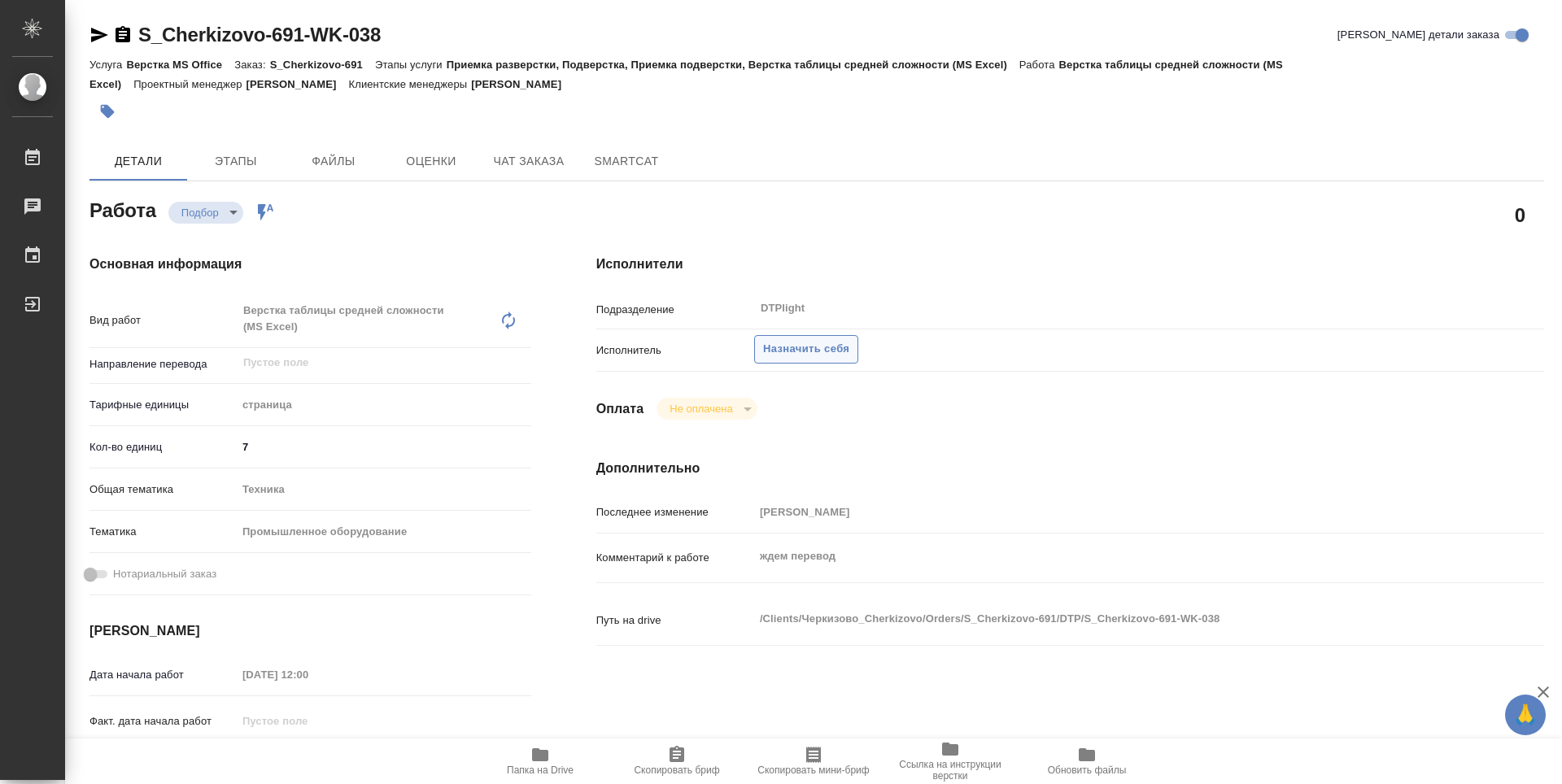
click at [778, 340] on span "Назначить себя" at bounding box center [806, 348] width 86 height 18
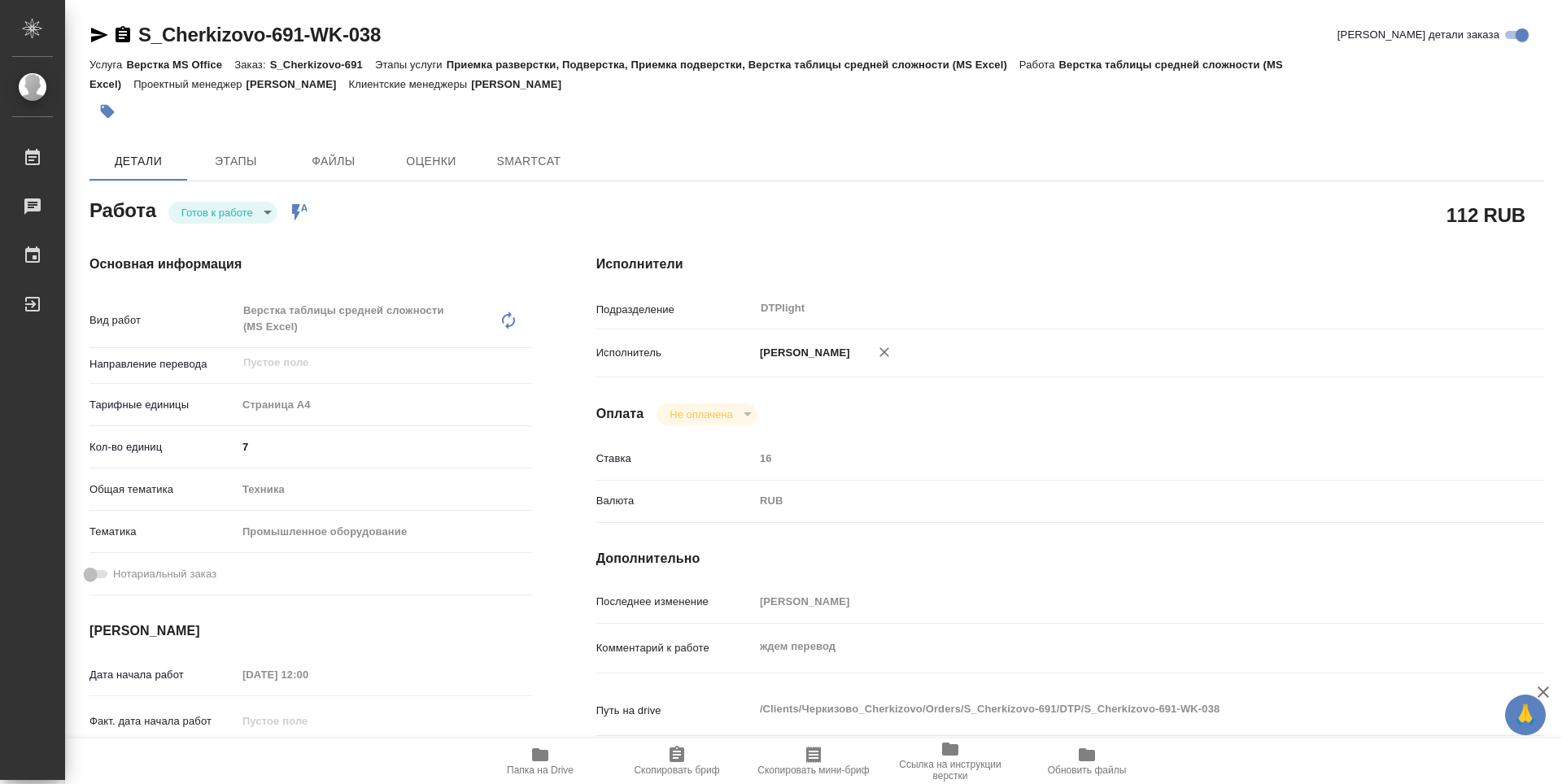
type textarea "x"
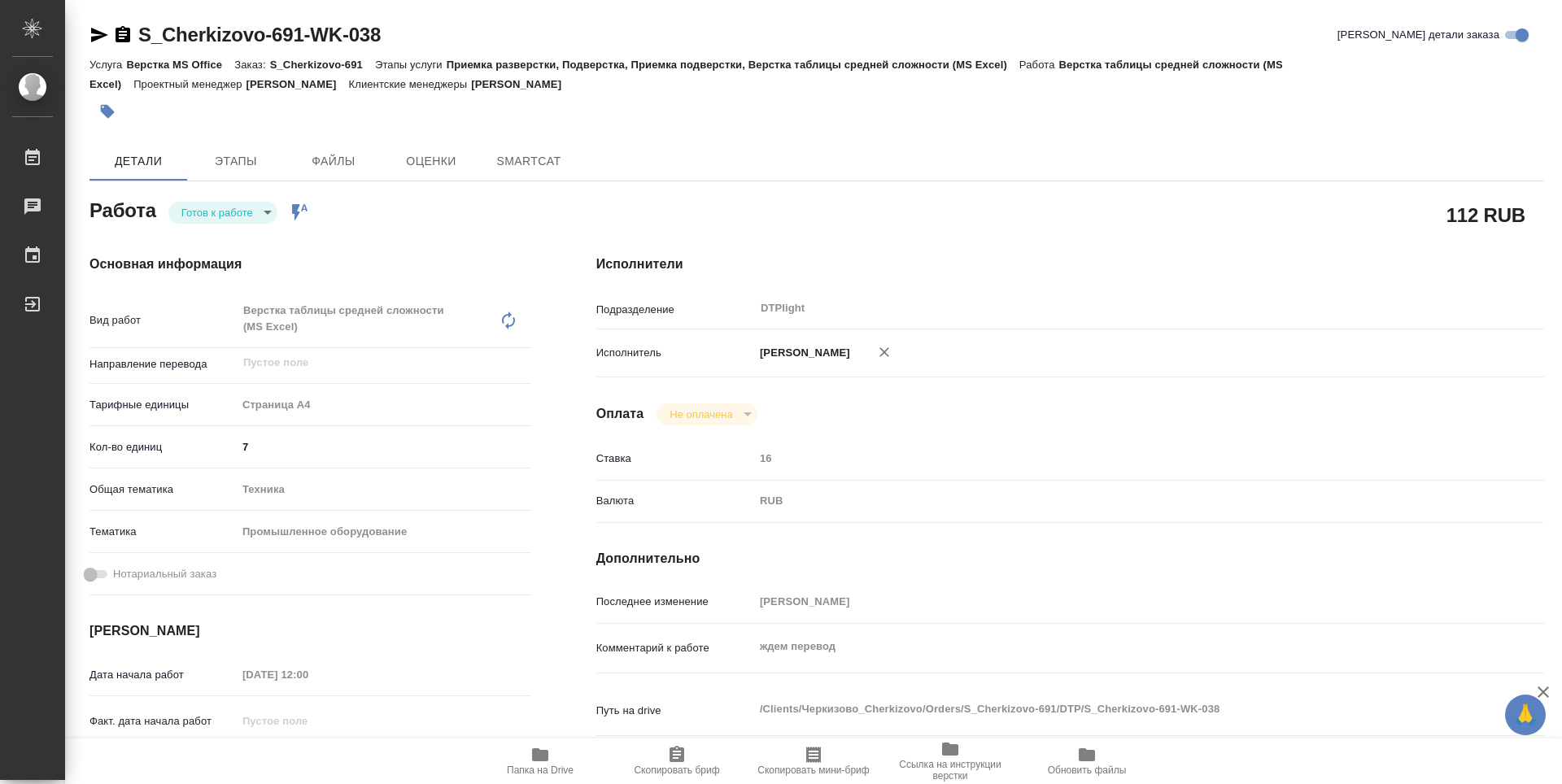
type textarea "x"
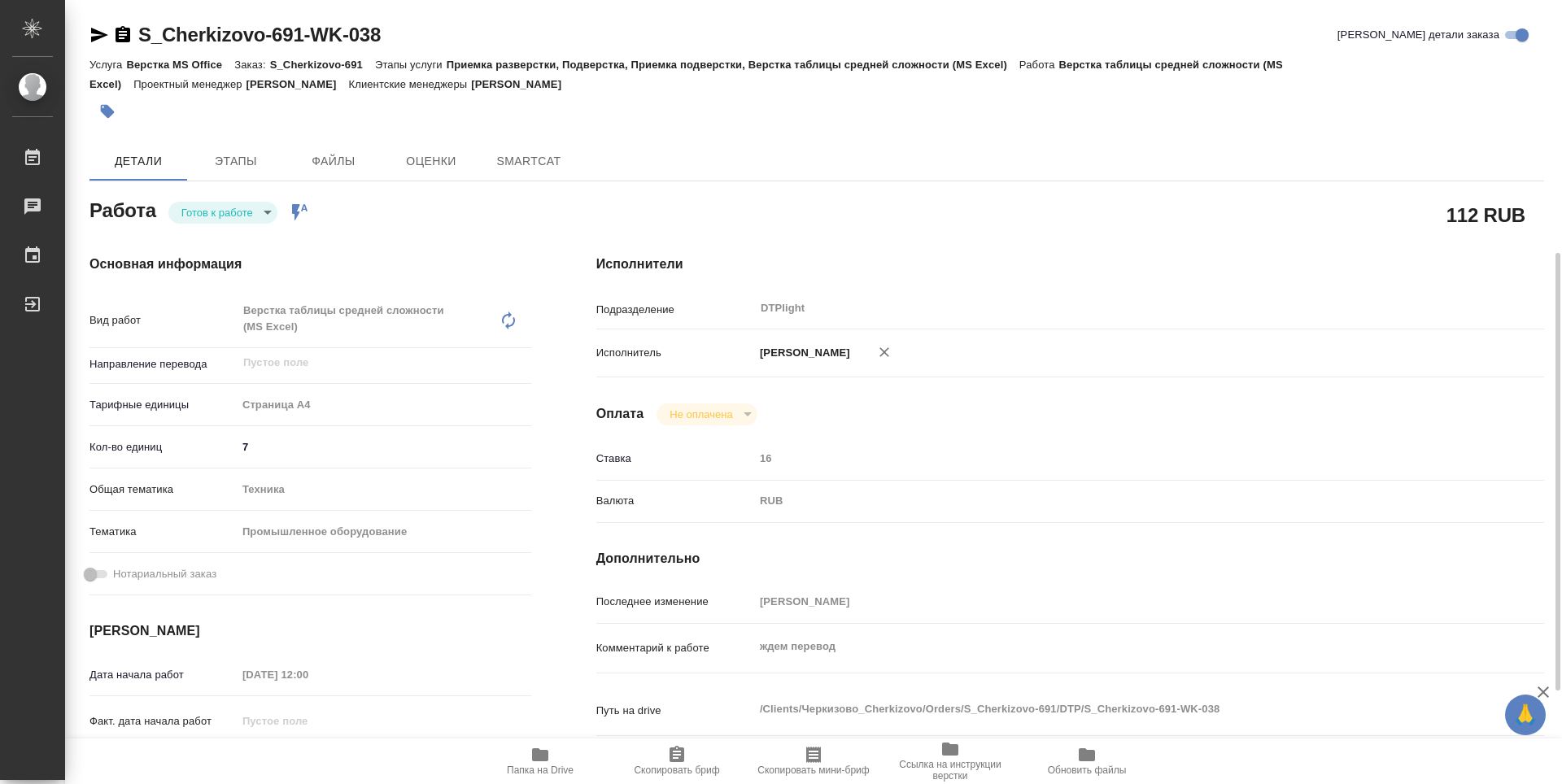
scroll to position [163, 0]
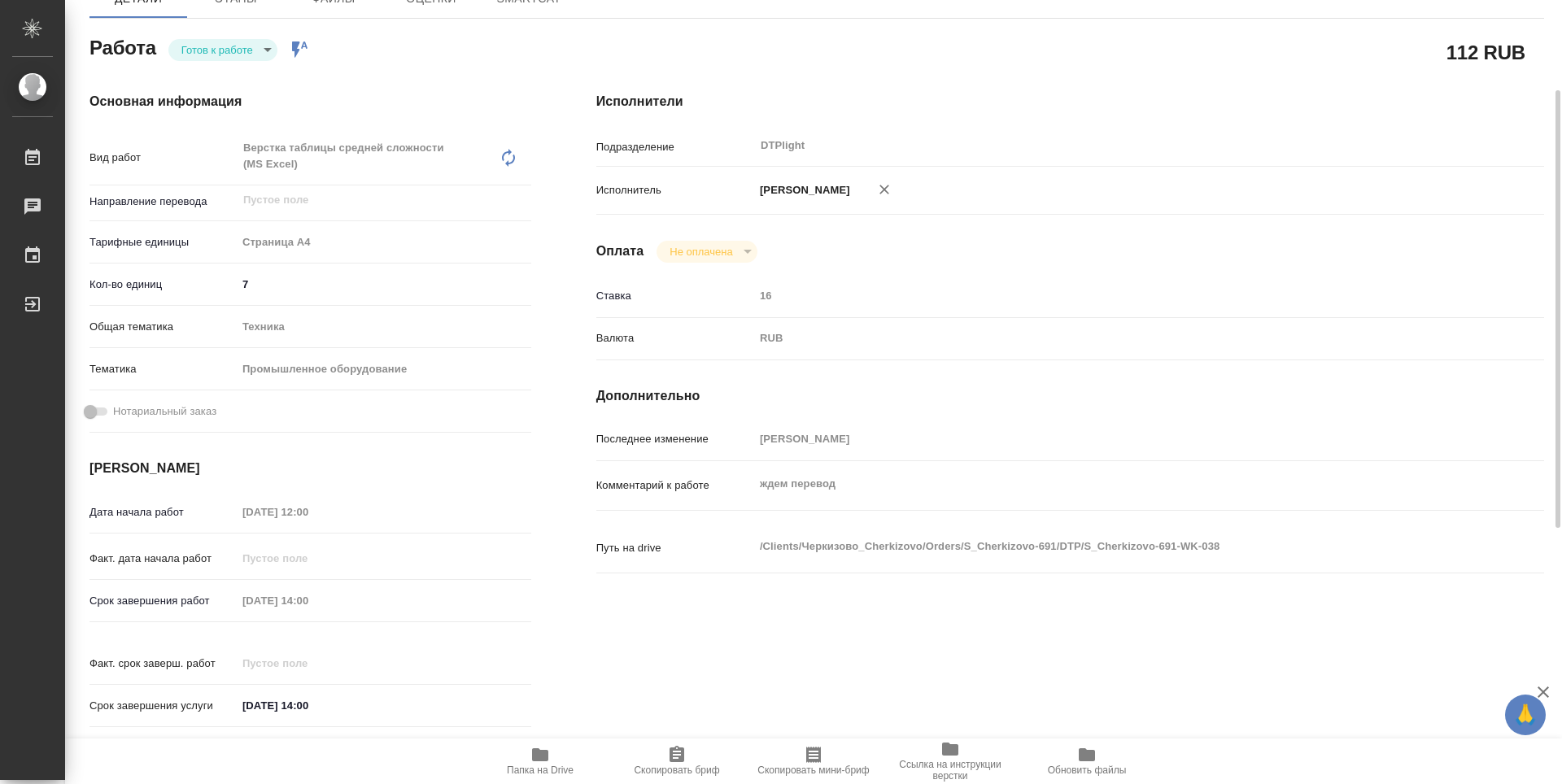
type textarea "x"
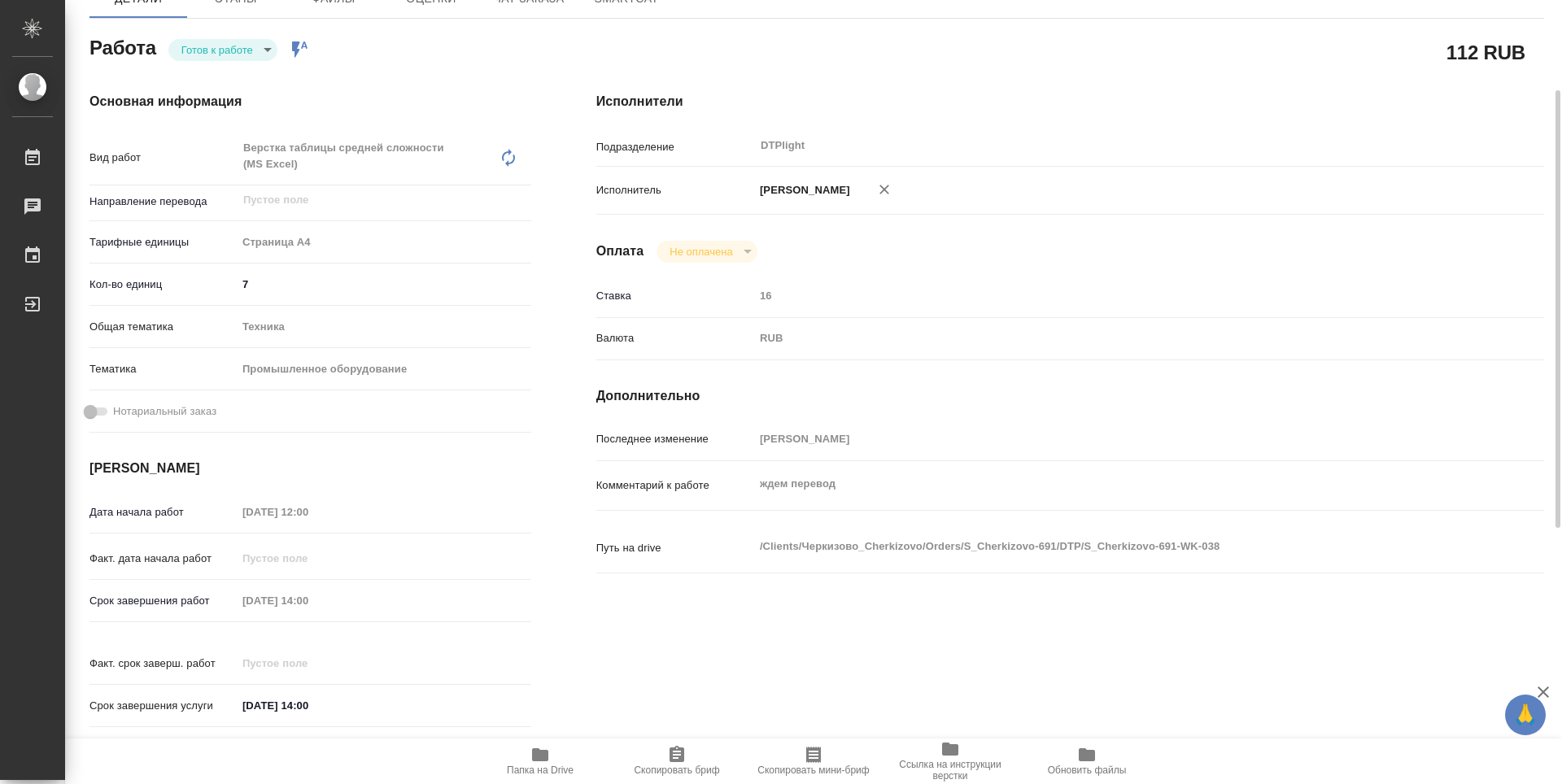
type textarea "x"
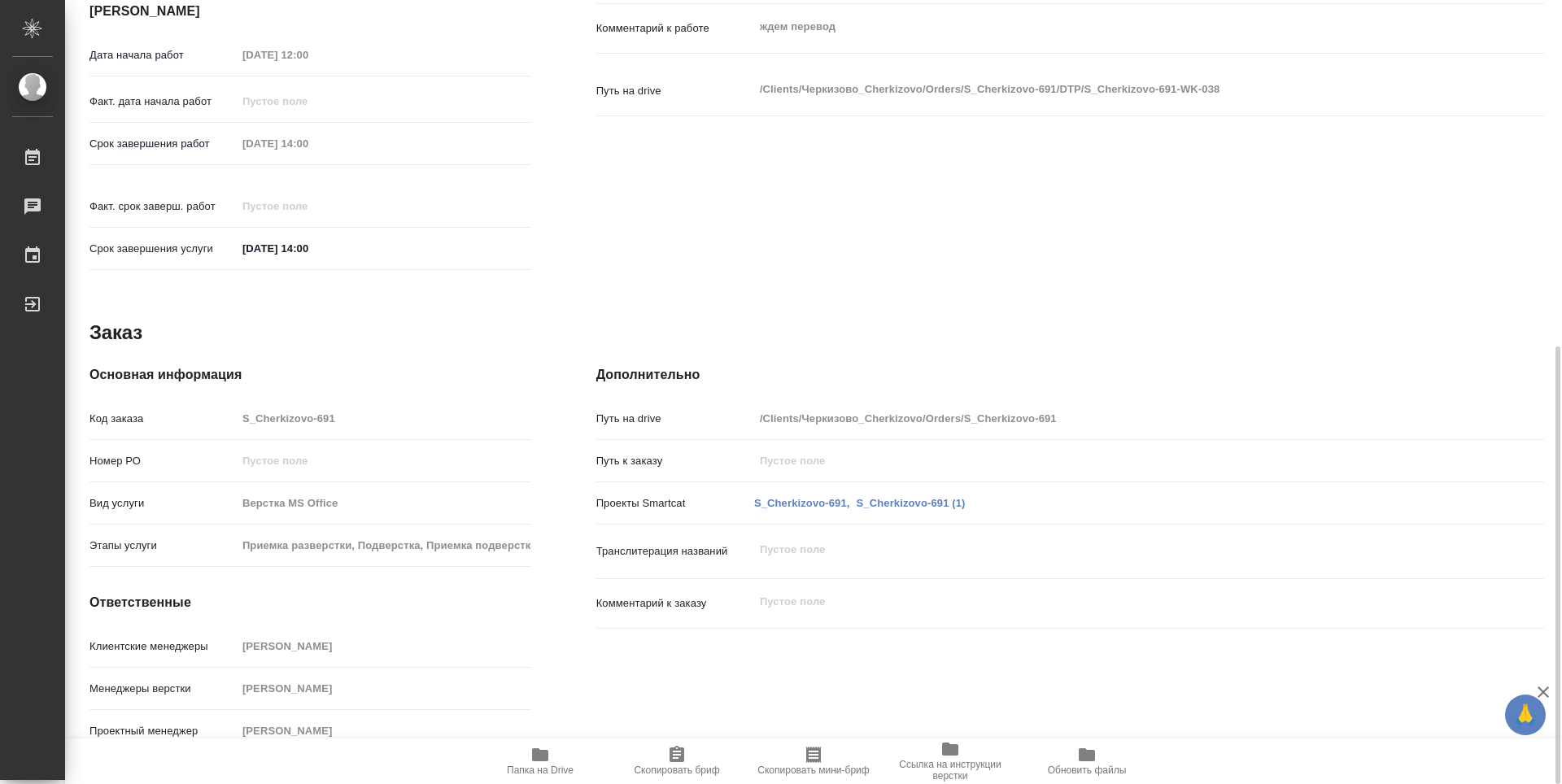
scroll to position [50, 0]
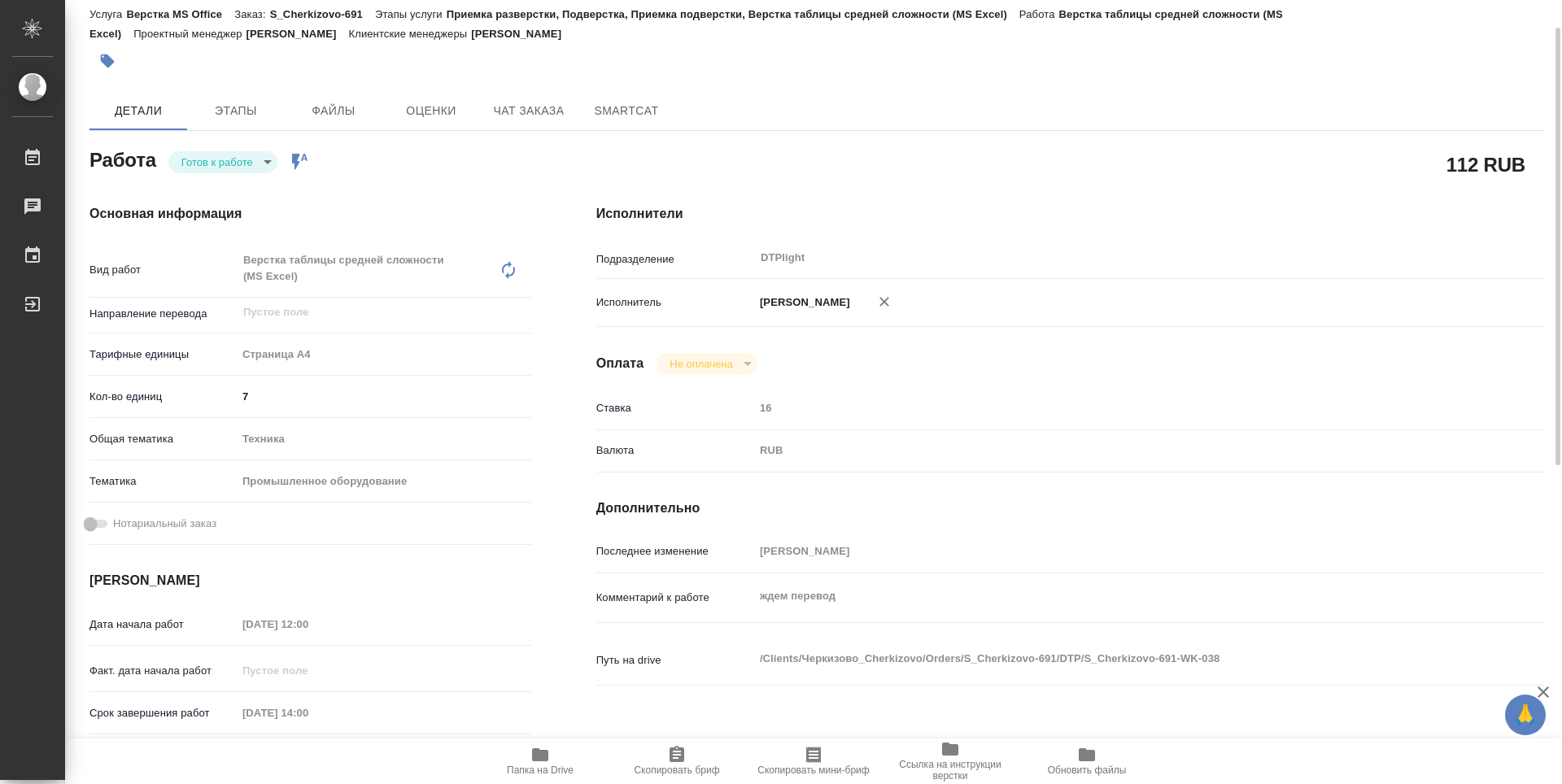
type textarea "x"
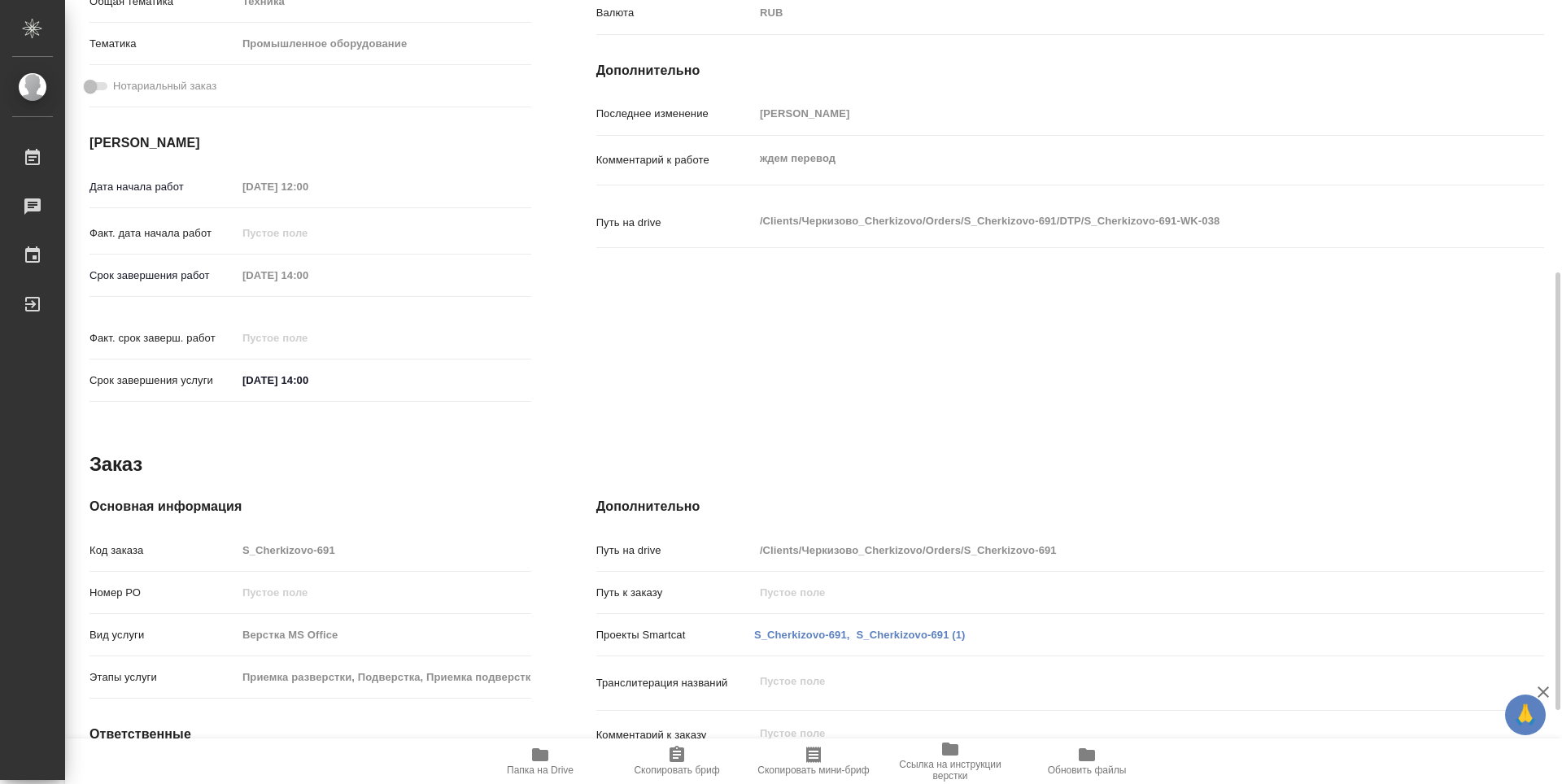
scroll to position [163, 0]
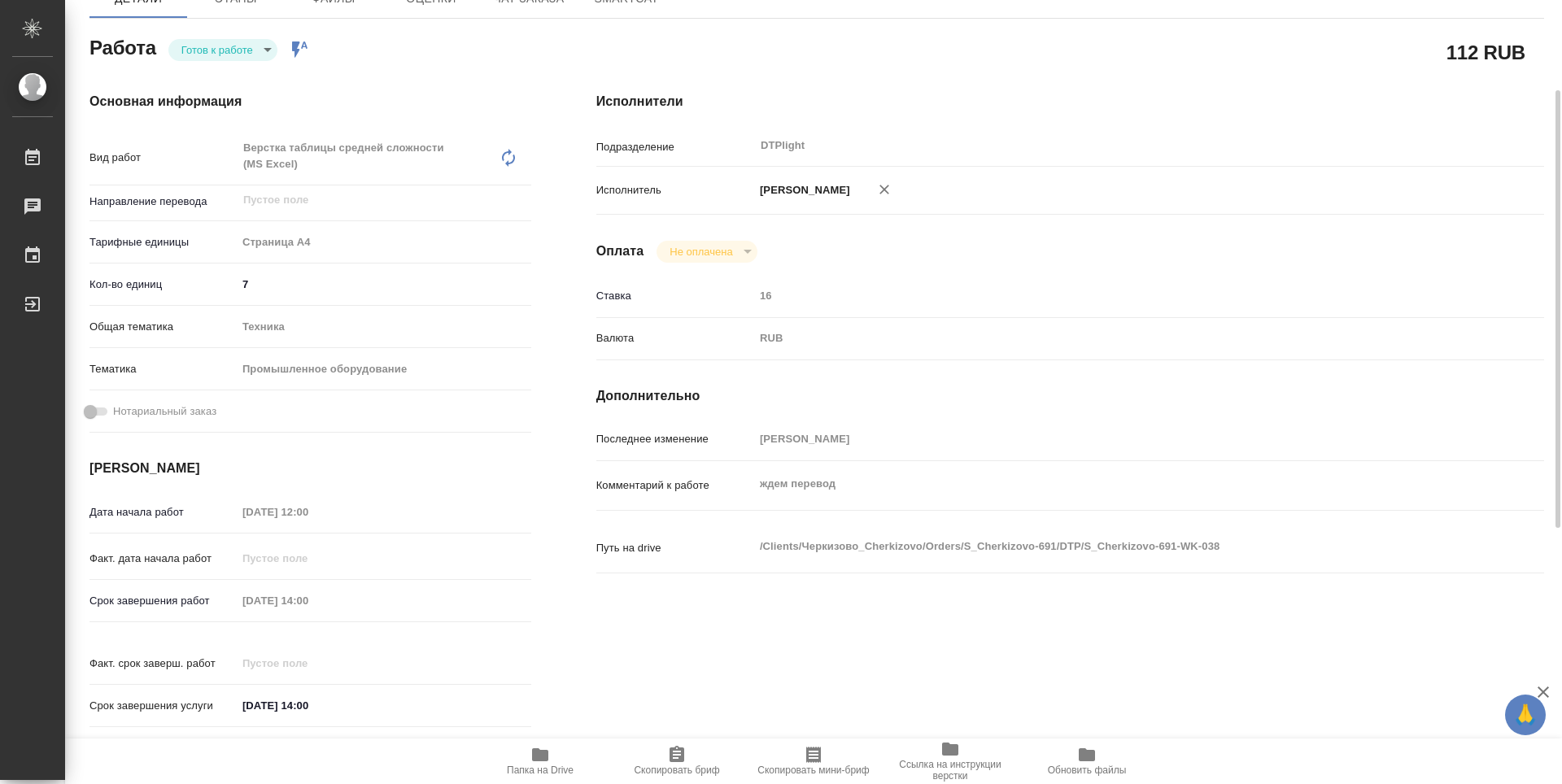
click at [267, 49] on body "🙏 .cls-1 fill:#fff; AWATERA Guselnikov Roman Работы 0 Чаты График Выйти S_Cherk…" at bounding box center [781, 392] width 1562 height 784
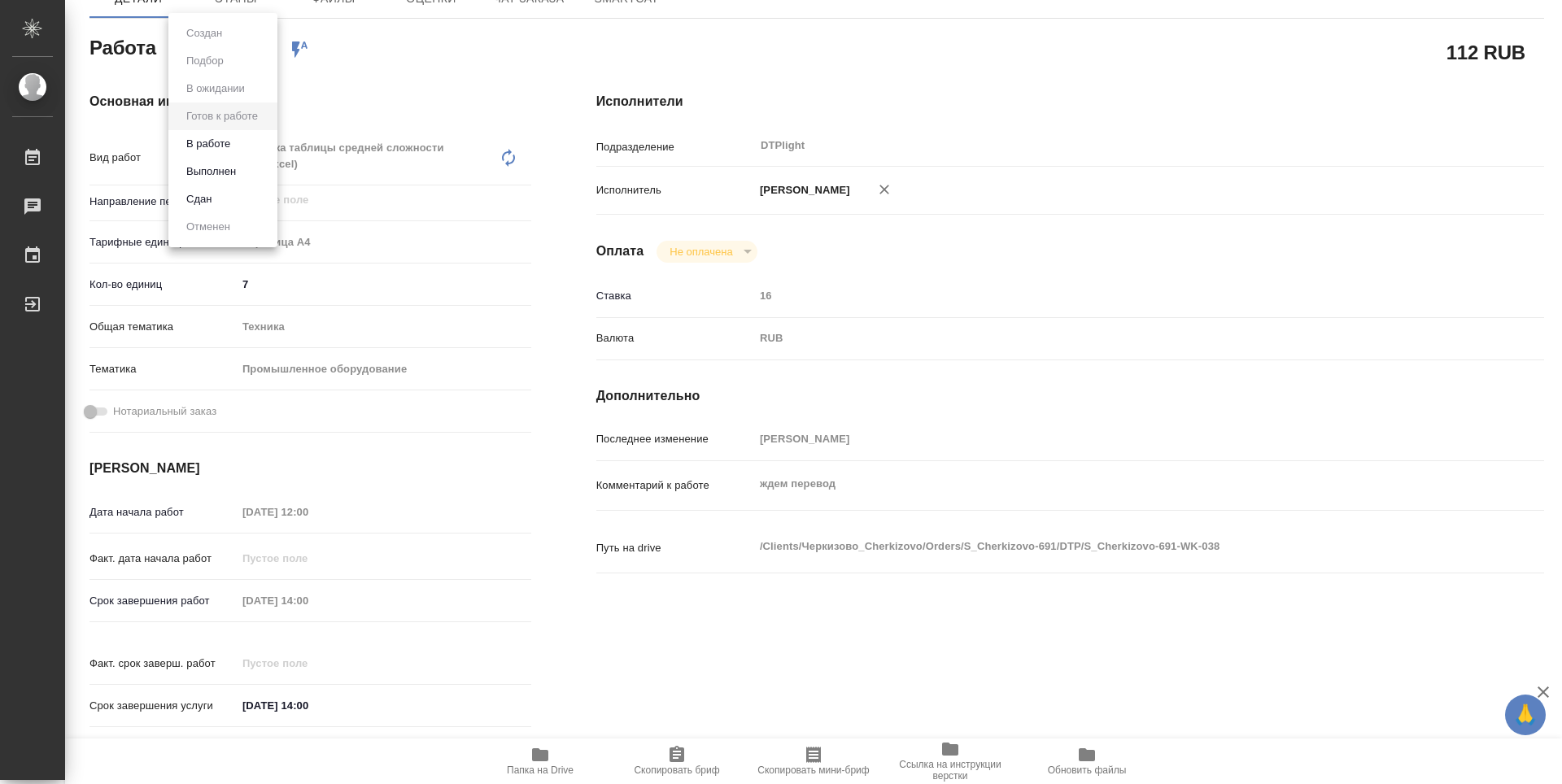
click at [429, 39] on div at bounding box center [781, 392] width 1562 height 784
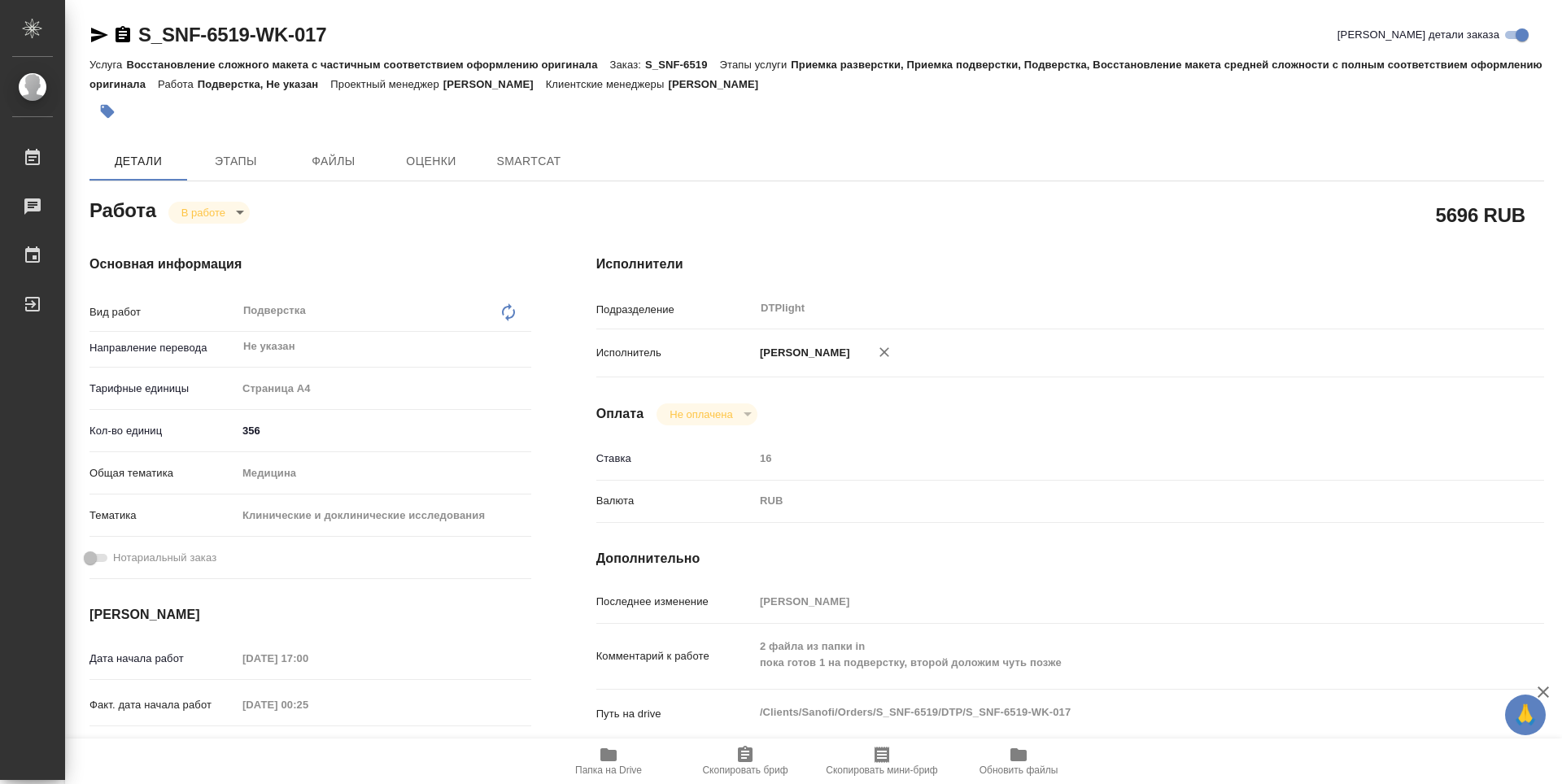
type textarea "x"
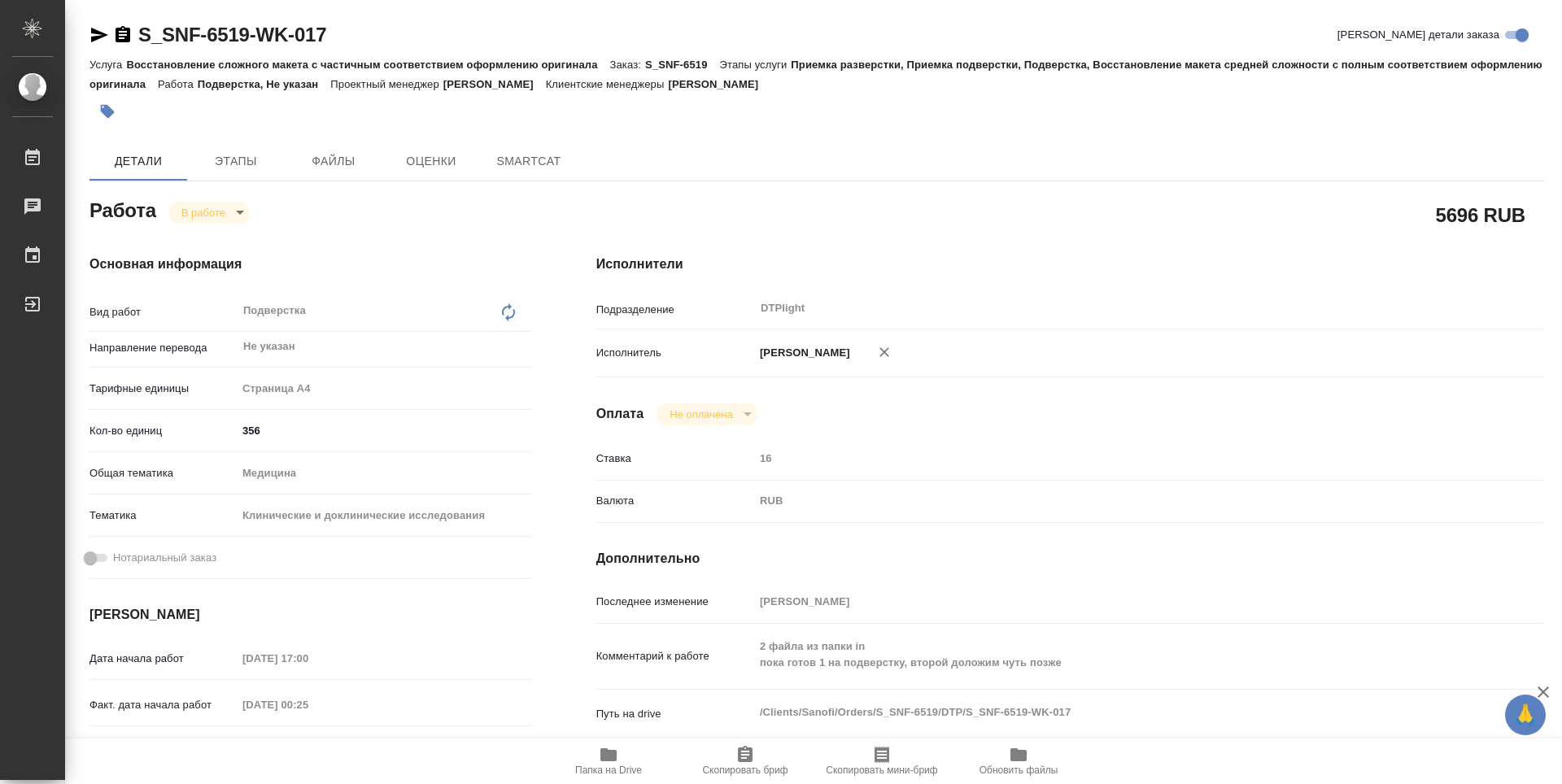
type textarea "x"
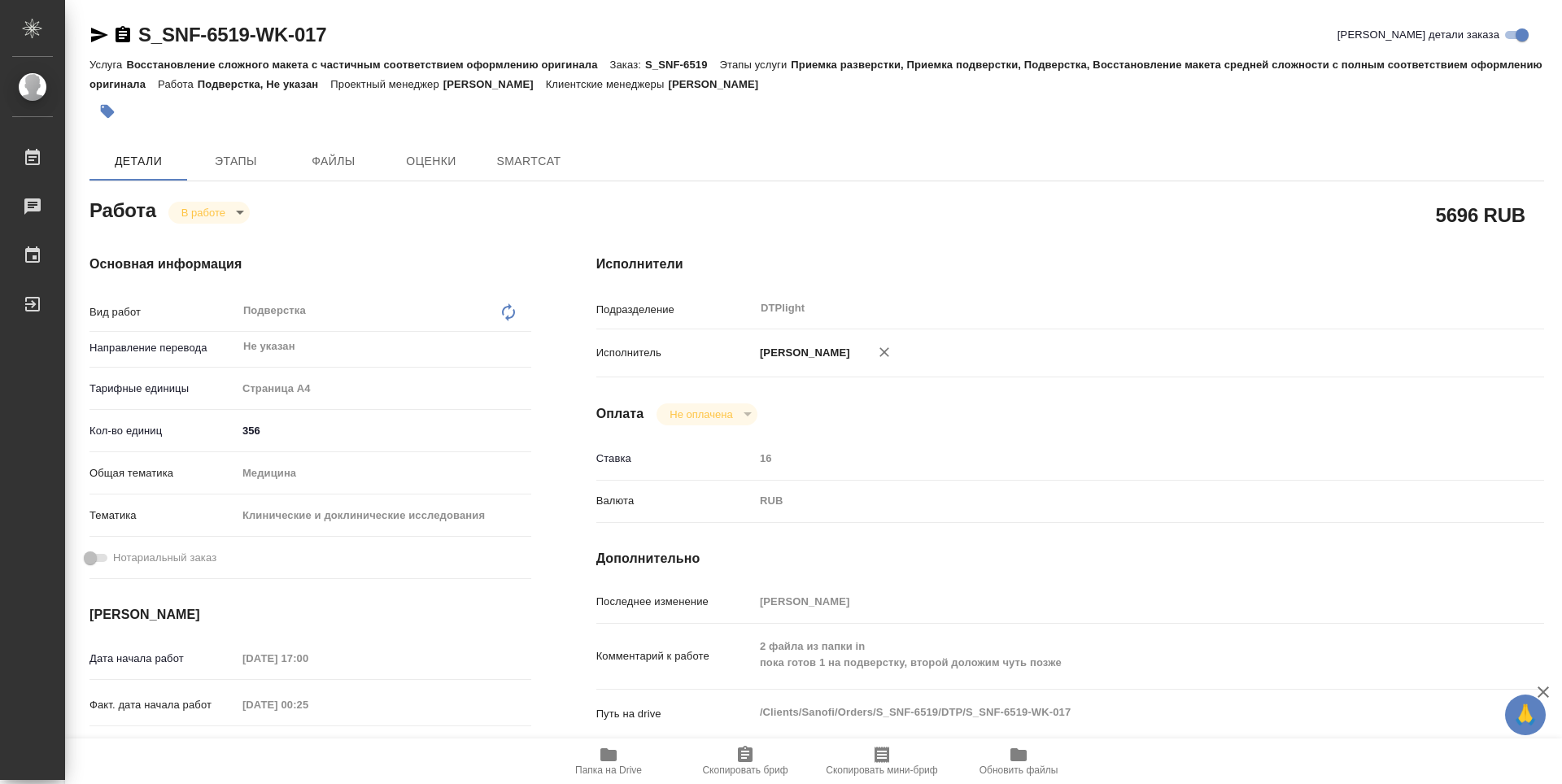
type textarea "x"
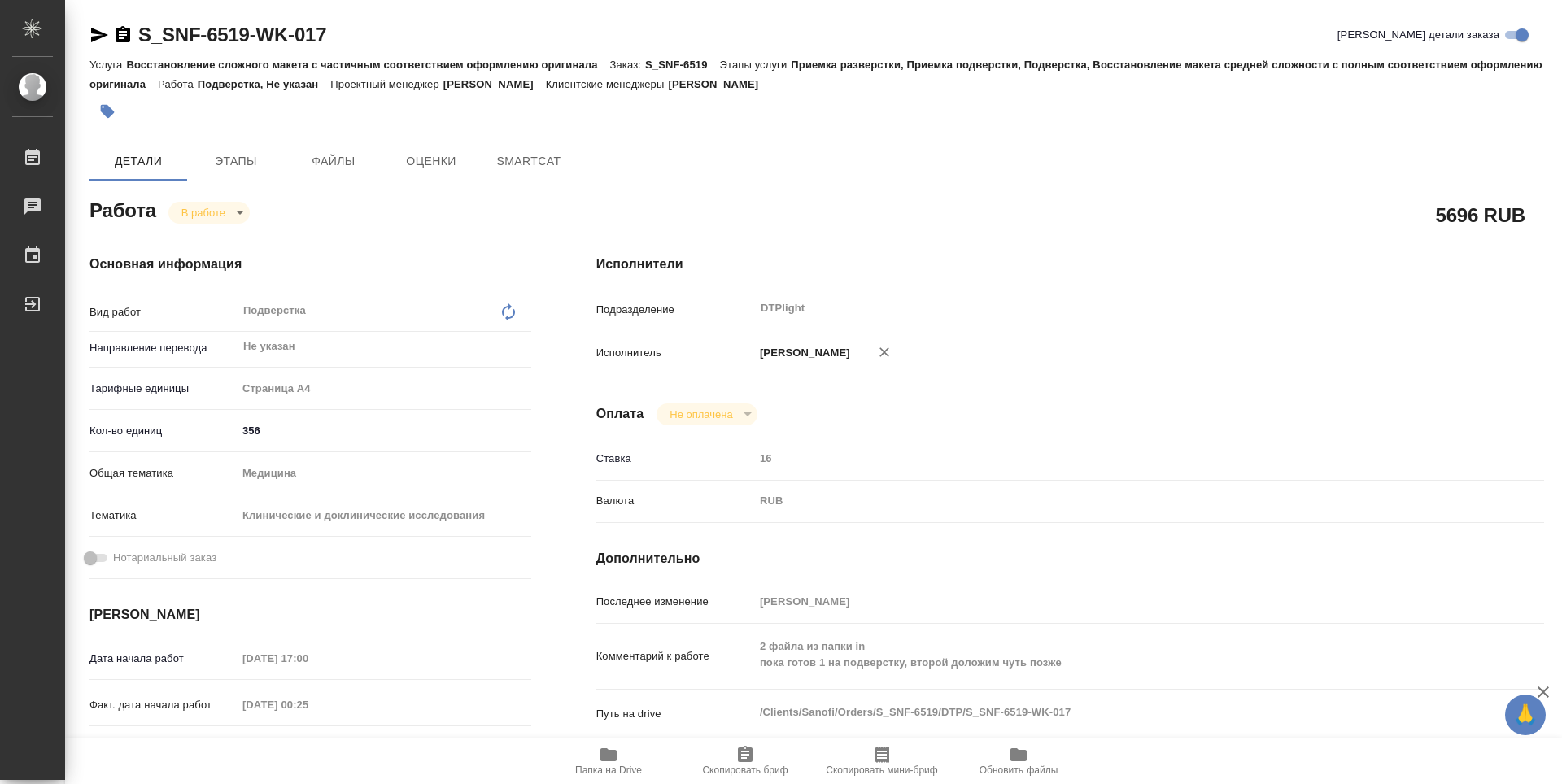
type textarea "x"
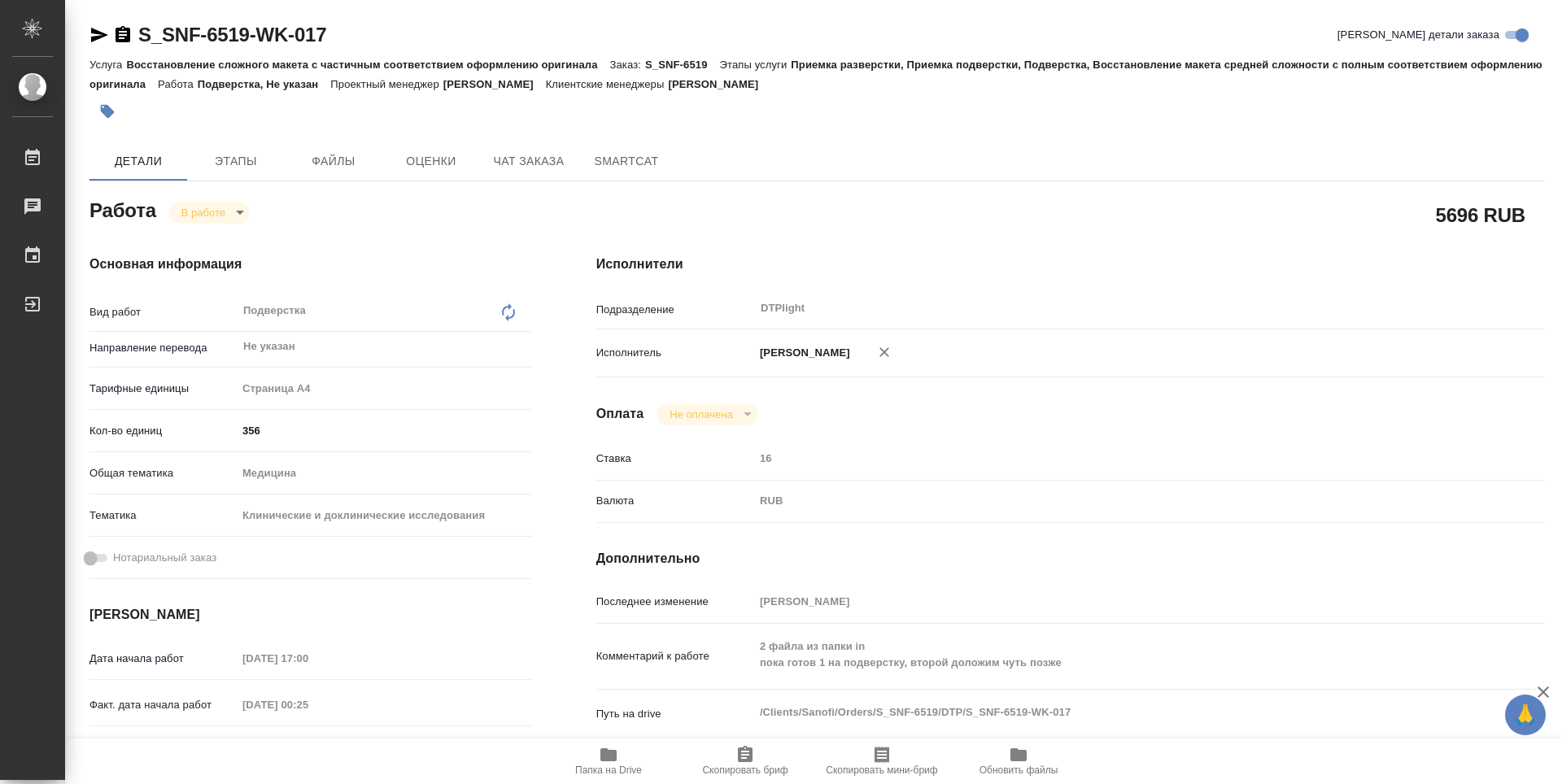
type textarea "x"
